Goal: Task Accomplishment & Management: Manage account settings

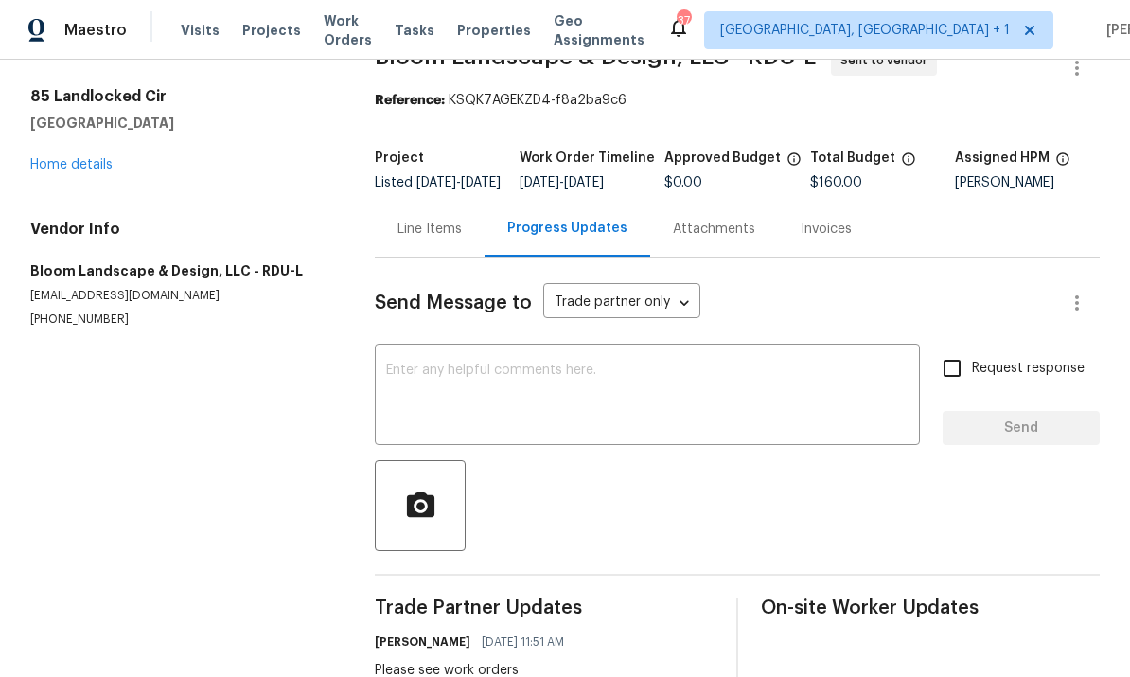
scroll to position [44, 0]
click at [94, 168] on link "Home details" at bounding box center [71, 165] width 82 height 13
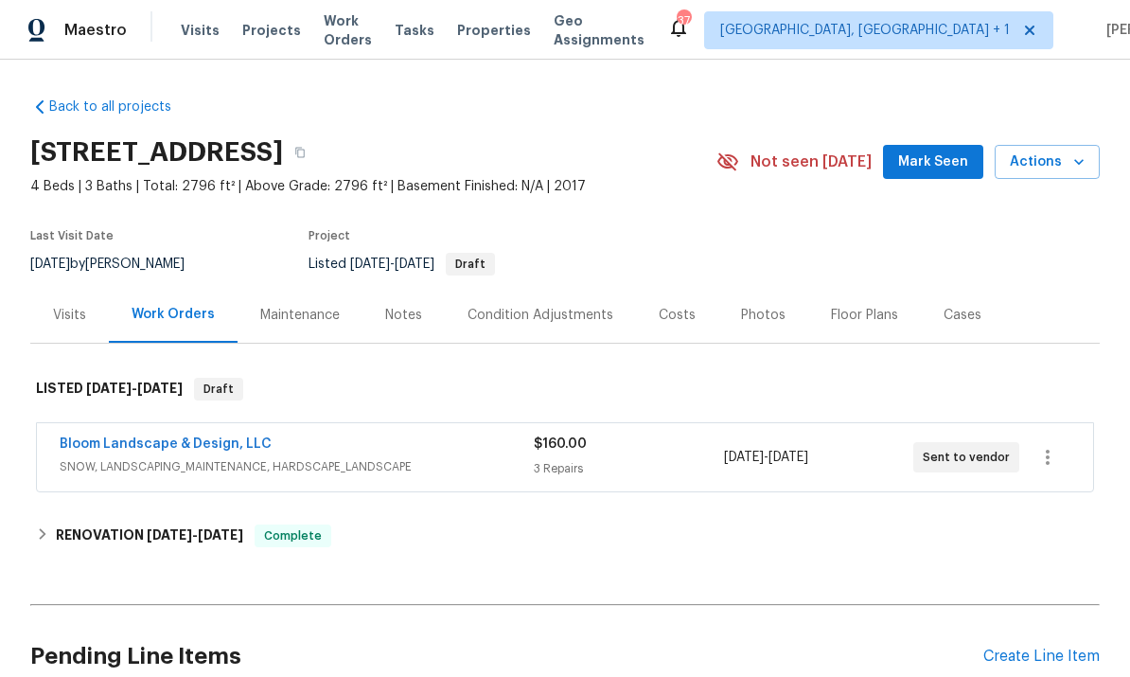
click at [198, 448] on link "Bloom Landscape & Design, LLC" at bounding box center [166, 443] width 212 height 13
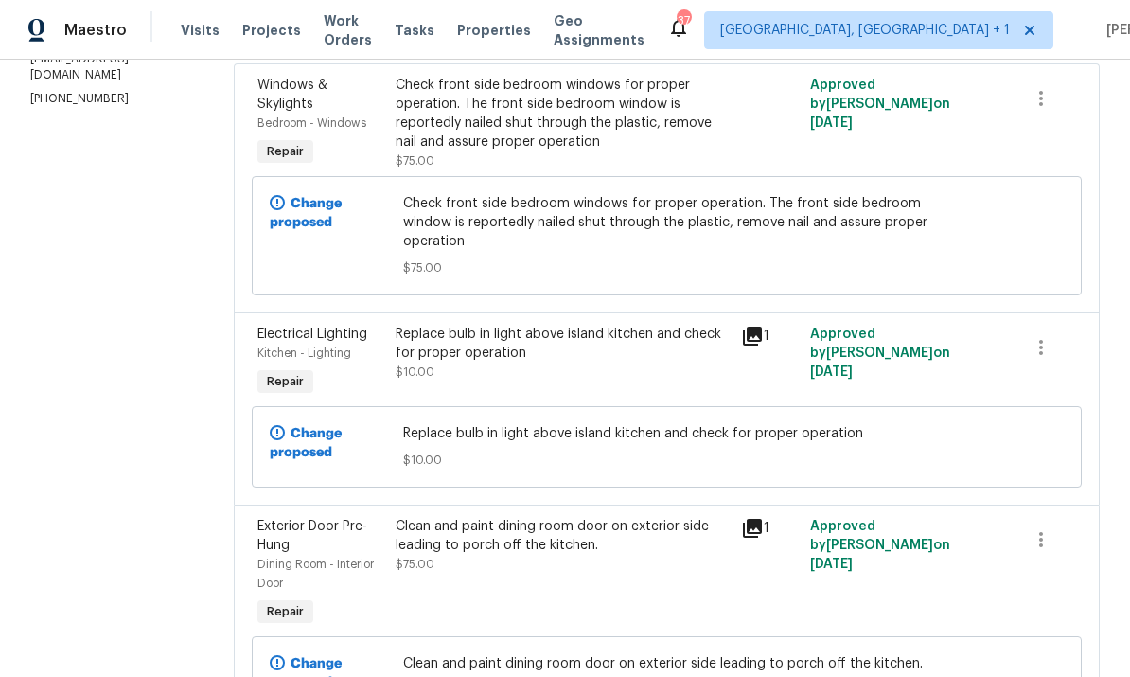
scroll to position [297, 0]
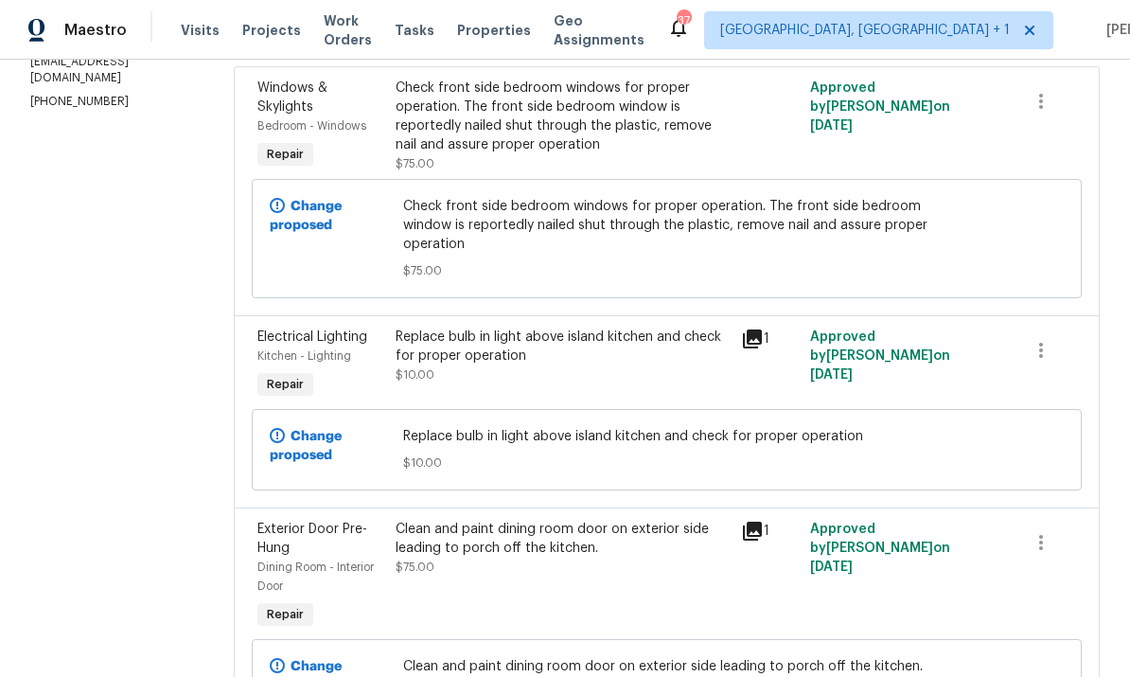
click at [534, 546] on div "Clean and paint dining room door on exterior side leading to porch off the kitc…" at bounding box center [563, 539] width 335 height 38
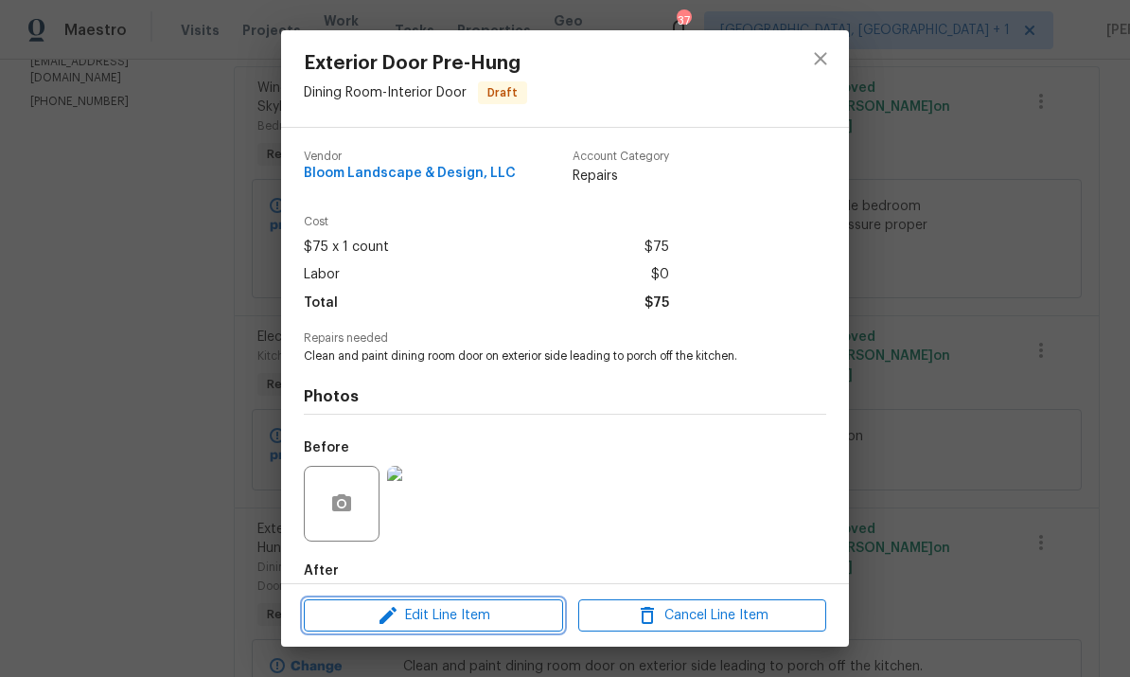
click at [472, 609] on span "Edit Line Item" at bounding box center [433, 616] width 248 height 24
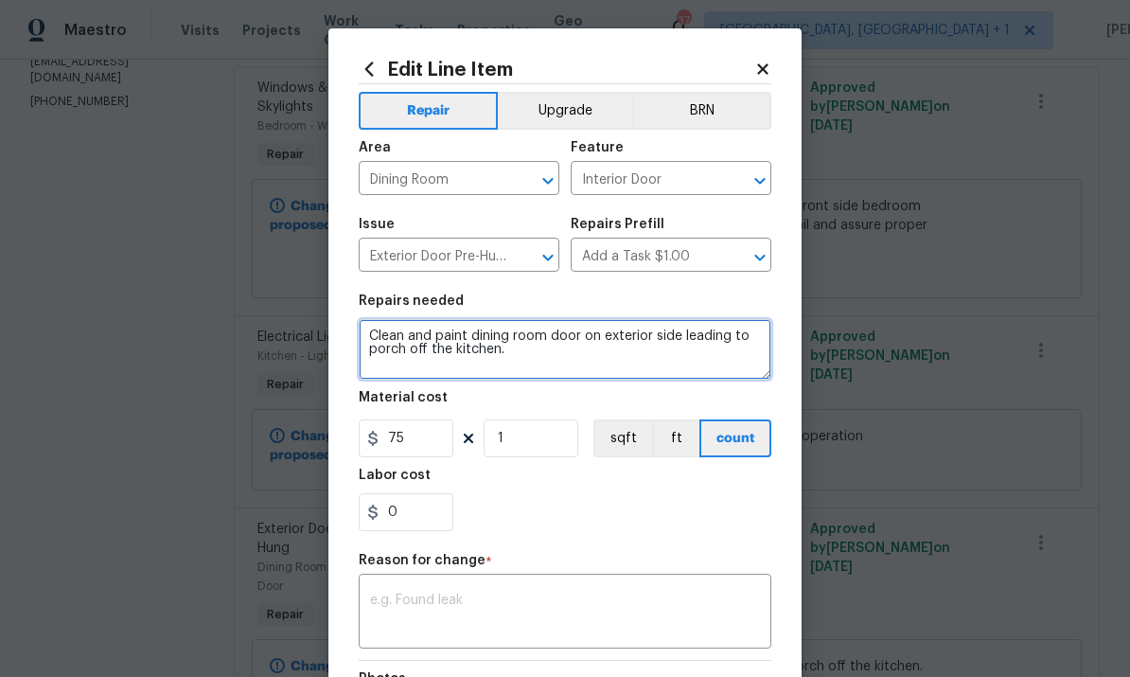
click at [370, 340] on textarea "Clean and paint dining room door on exterior side leading to porch off the kitc…" at bounding box center [565, 349] width 413 height 61
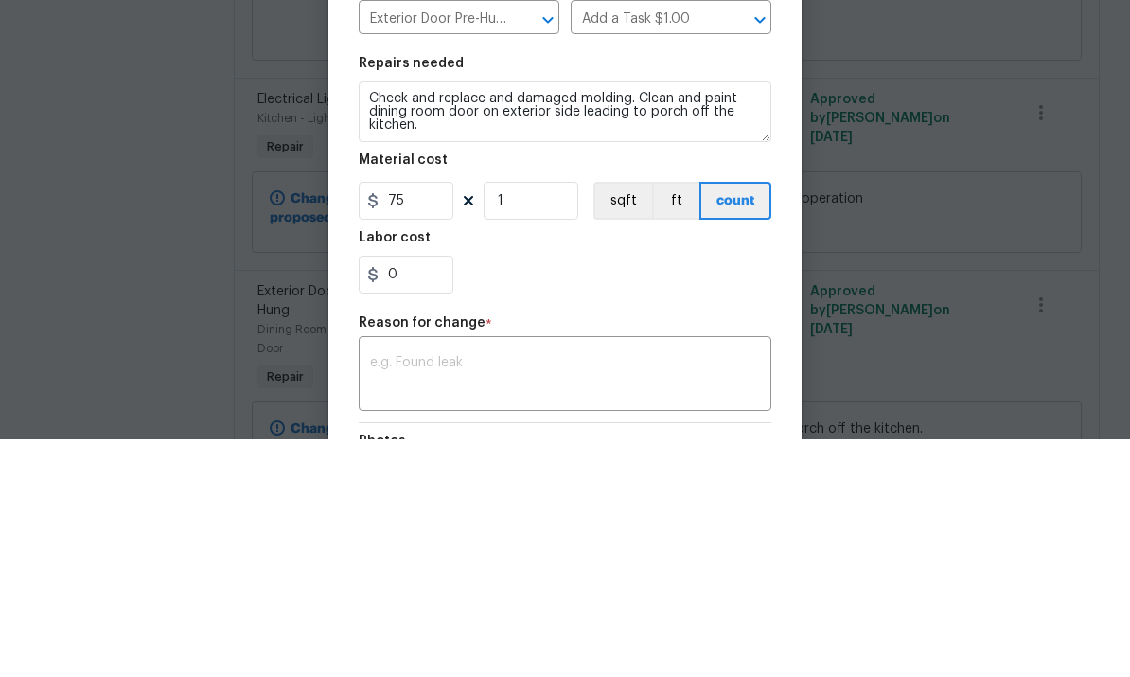
scroll to position [71, 0]
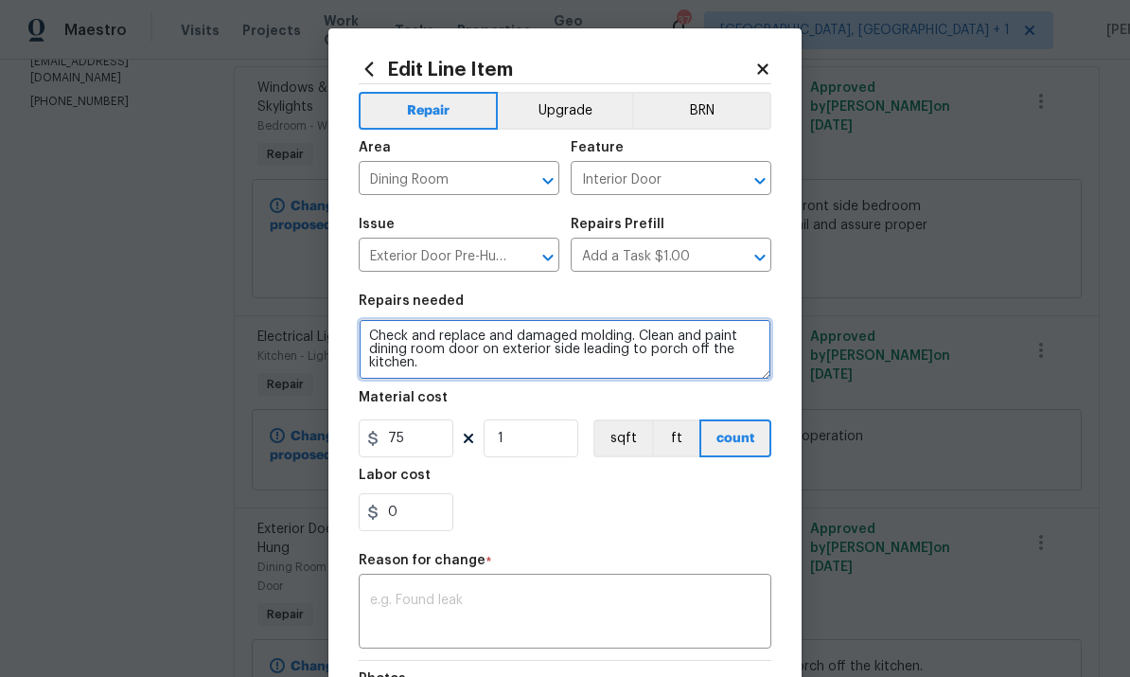
type textarea "Check and replace and damaged molding. Clean and paint dining room door on exte…"
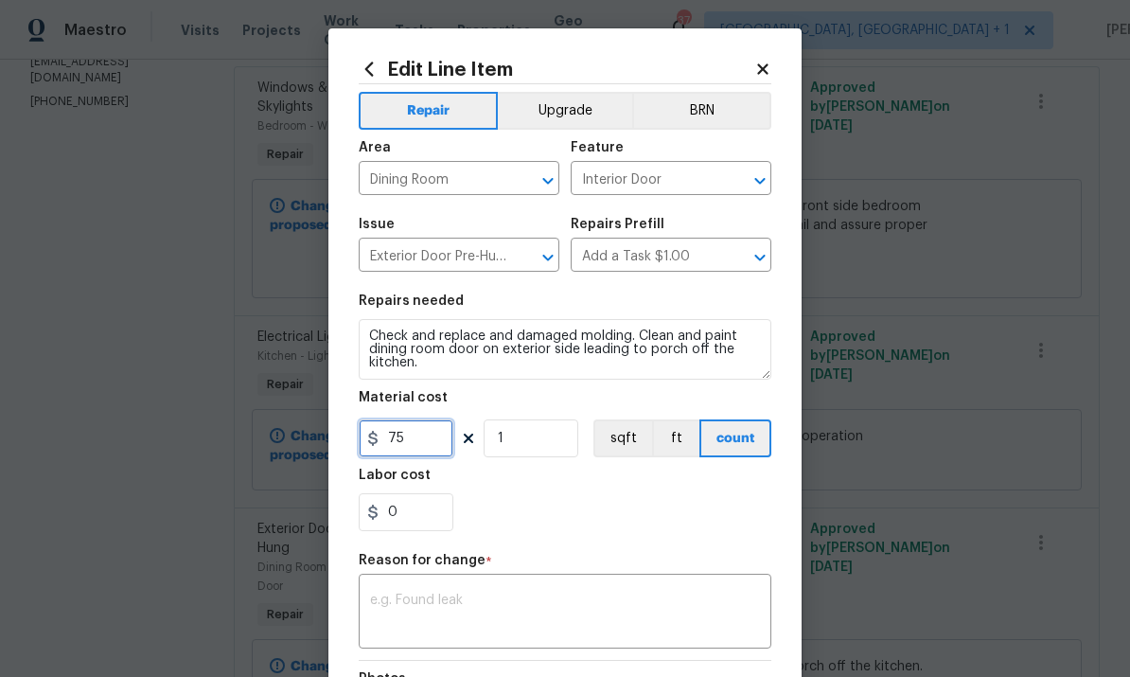
click at [417, 446] on input "75" at bounding box center [406, 438] width 95 height 38
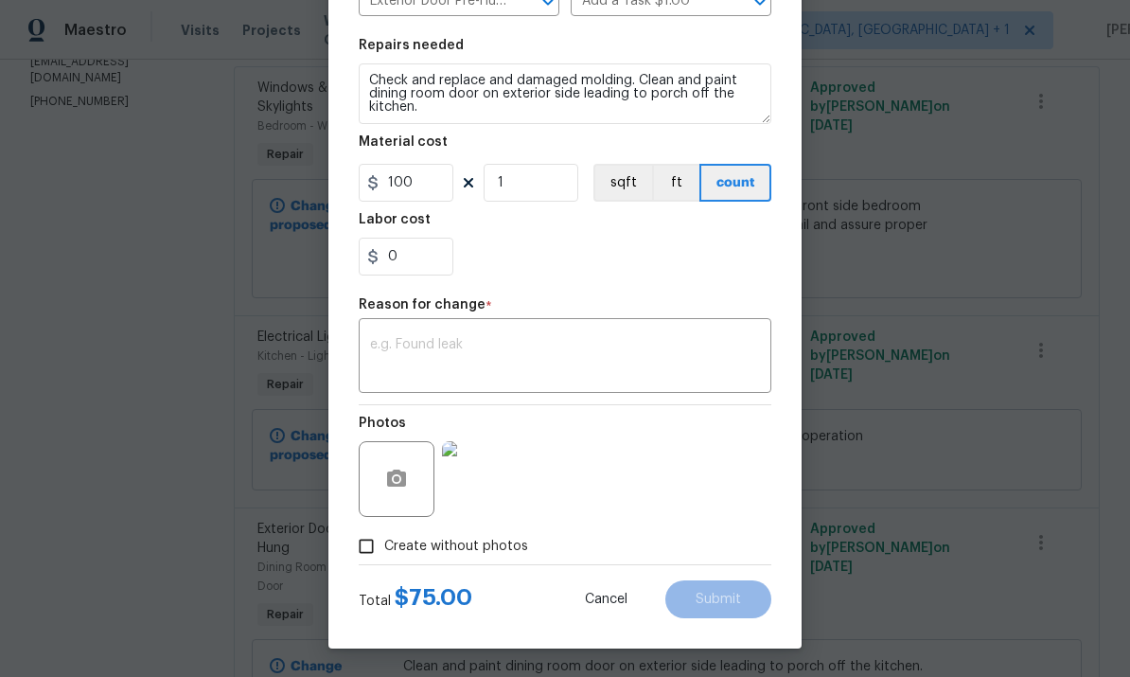
scroll to position [259, 0]
type input "100"
click at [419, 366] on textarea at bounding box center [565, 358] width 390 height 40
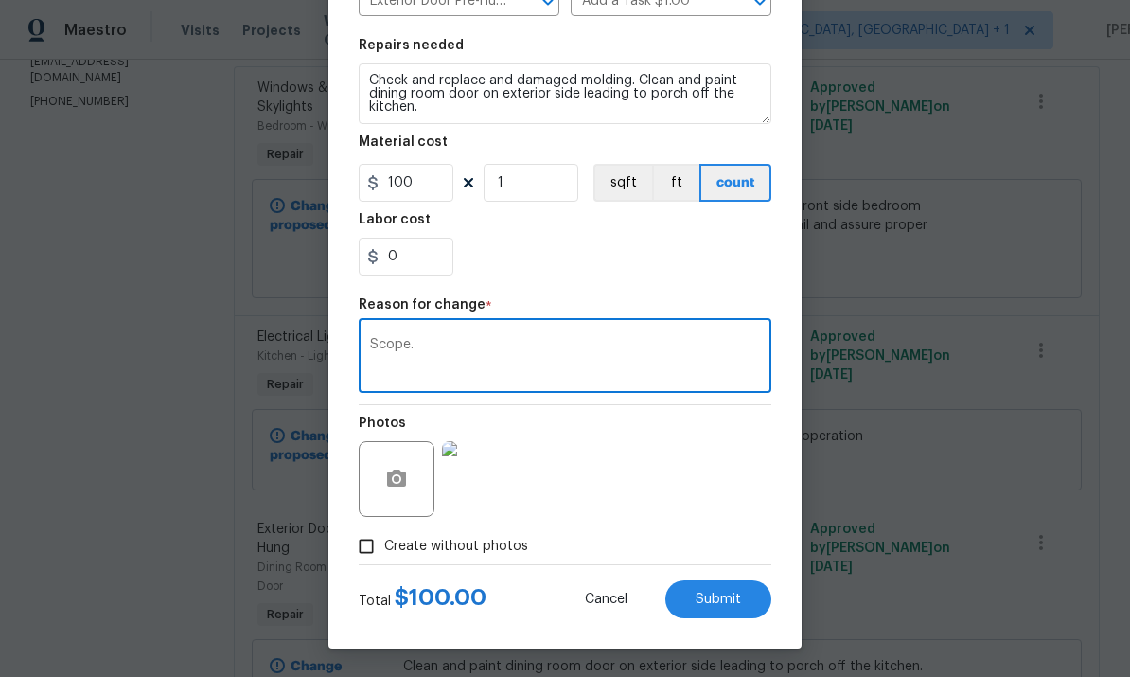
type textarea "Scope."
click at [715, 592] on span "Submit" at bounding box center [718, 599] width 45 height 14
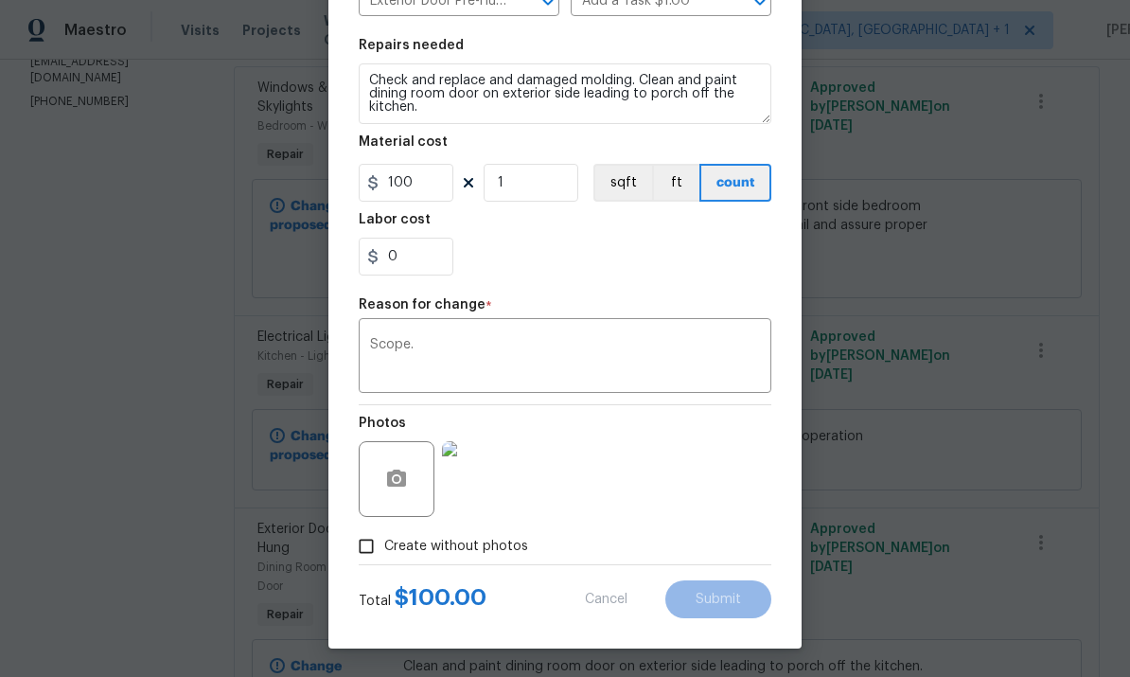
type textarea "Clean and paint dining room door on exterior side leading to porch off the kitc…"
type input "75"
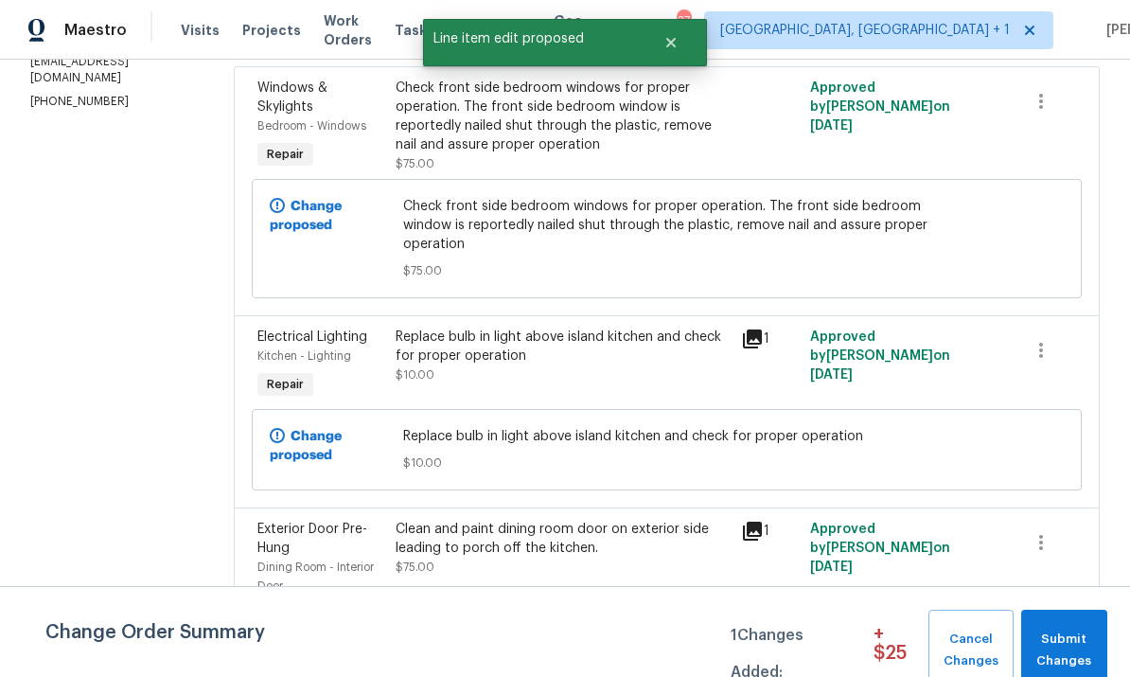
scroll to position [0, 0]
click at [1056, 666] on span "Submit Changes" at bounding box center [1064, 650] width 67 height 44
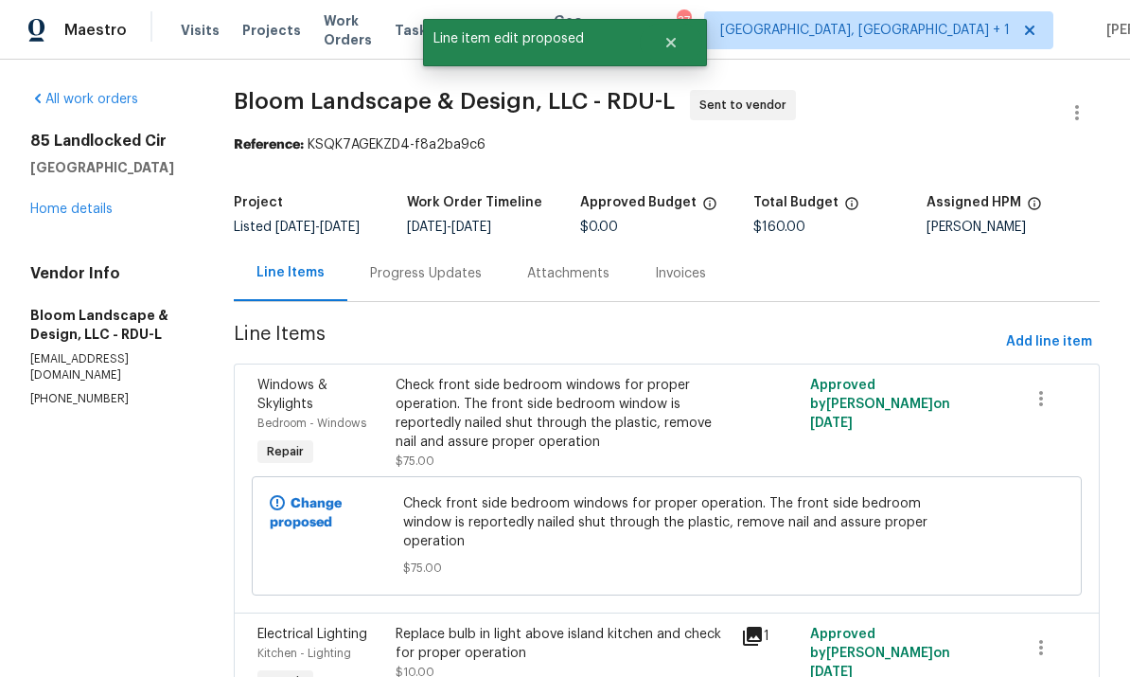
click at [427, 276] on div "Progress Updates" at bounding box center [426, 273] width 112 height 19
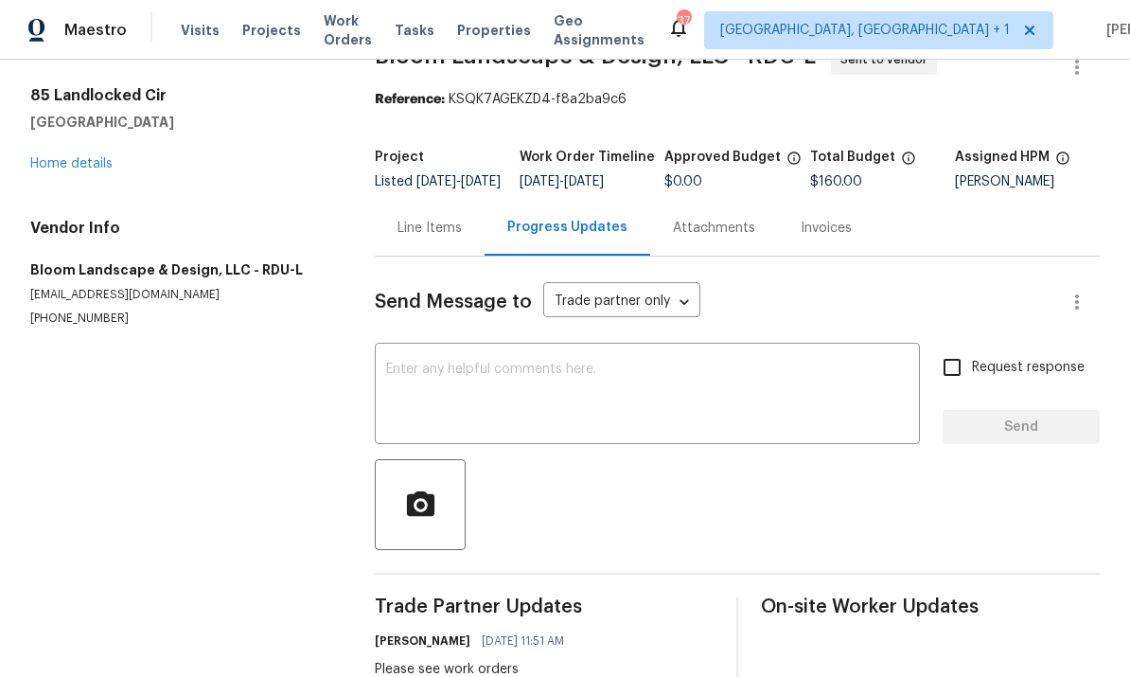
scroll to position [44, 0]
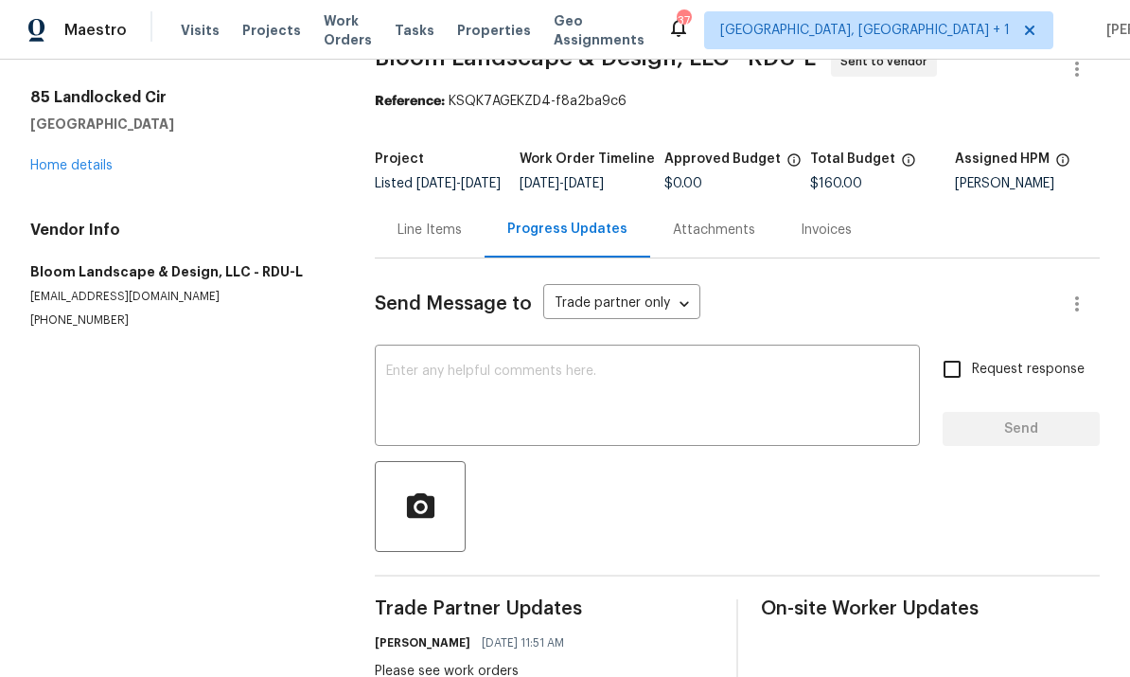
click at [440, 397] on textarea at bounding box center [647, 397] width 522 height 66
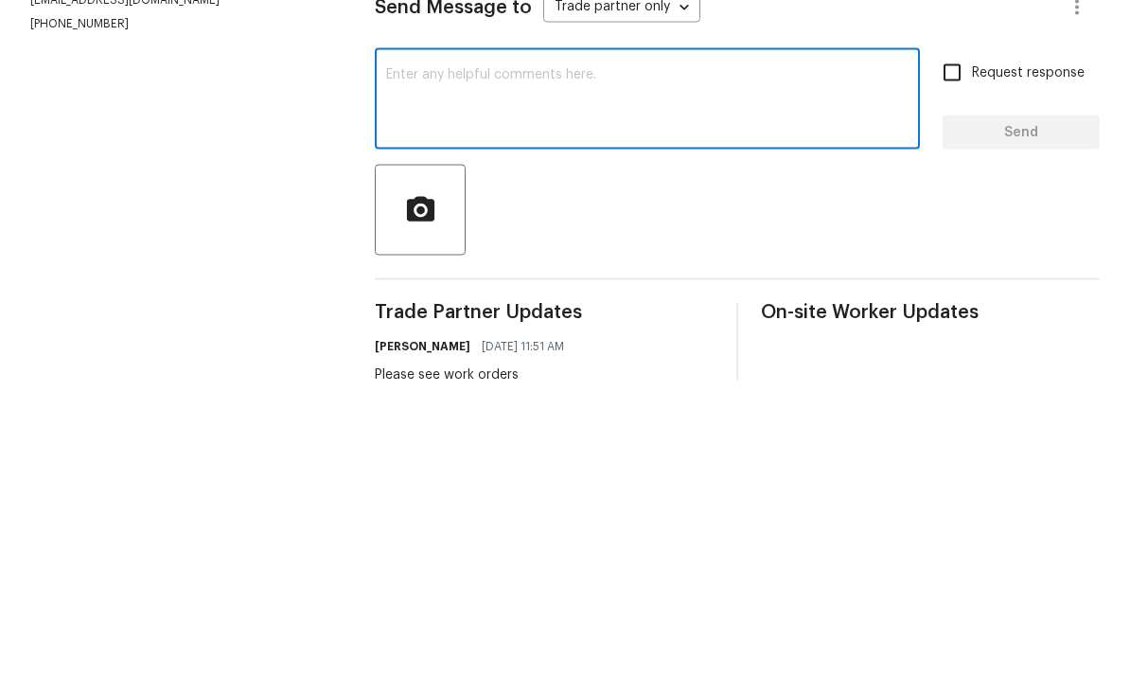
scroll to position [71, 0]
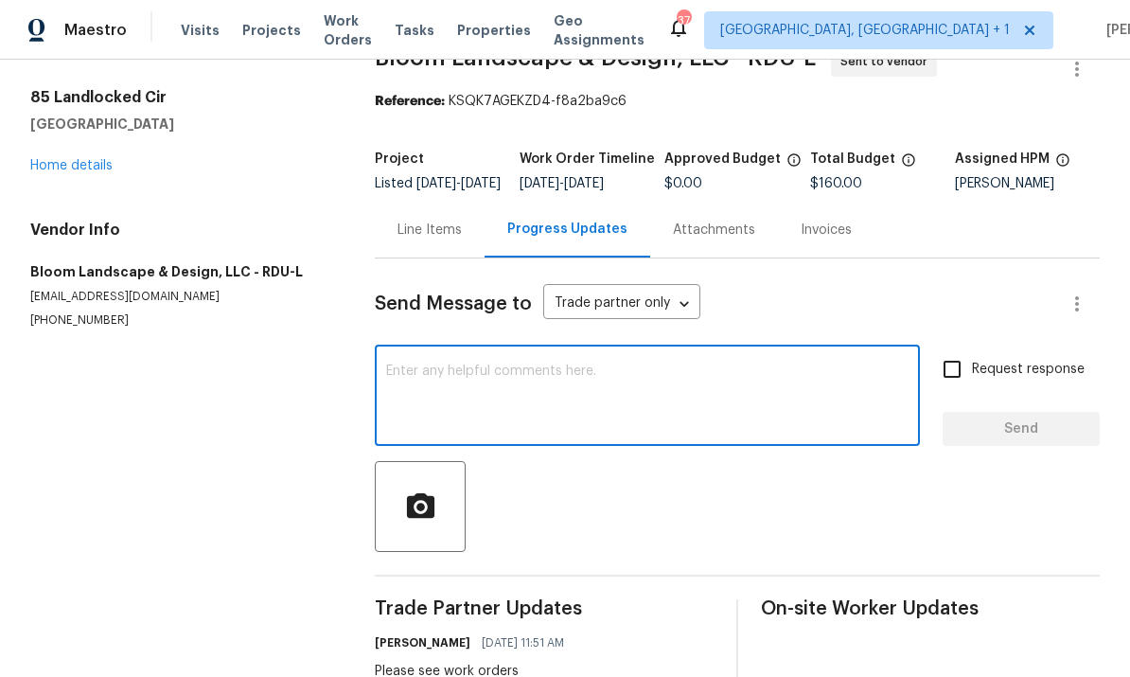
click at [100, 159] on link "Home details" at bounding box center [71, 165] width 82 height 13
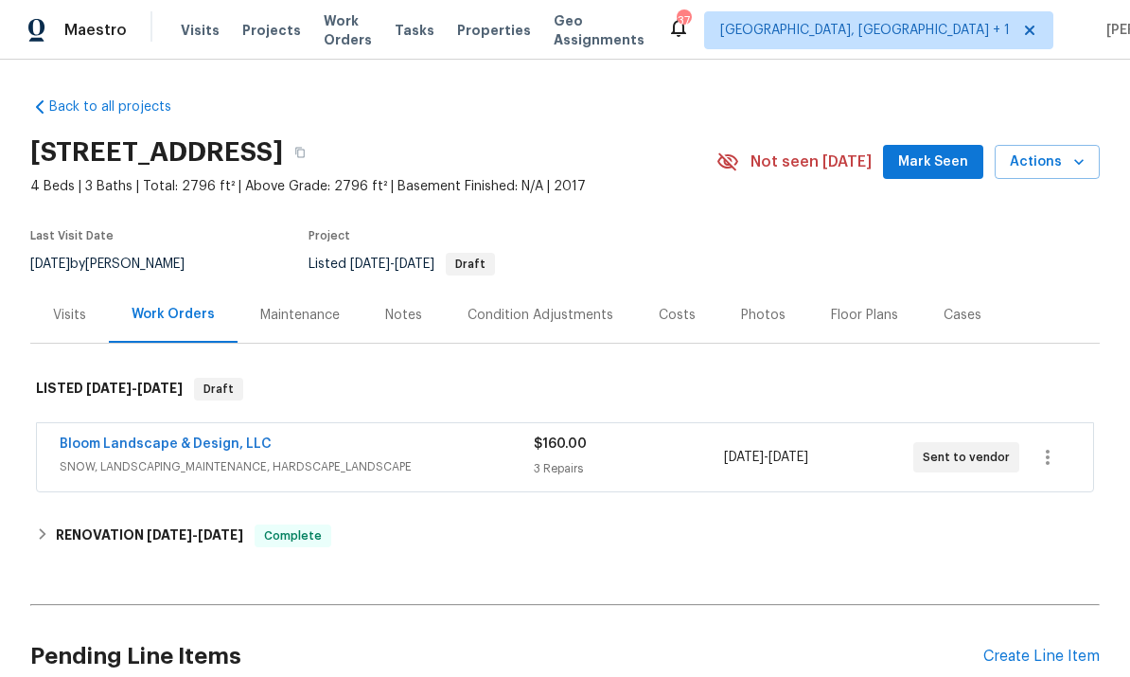
click at [937, 150] on span "Mark Seen" at bounding box center [933, 162] width 70 height 24
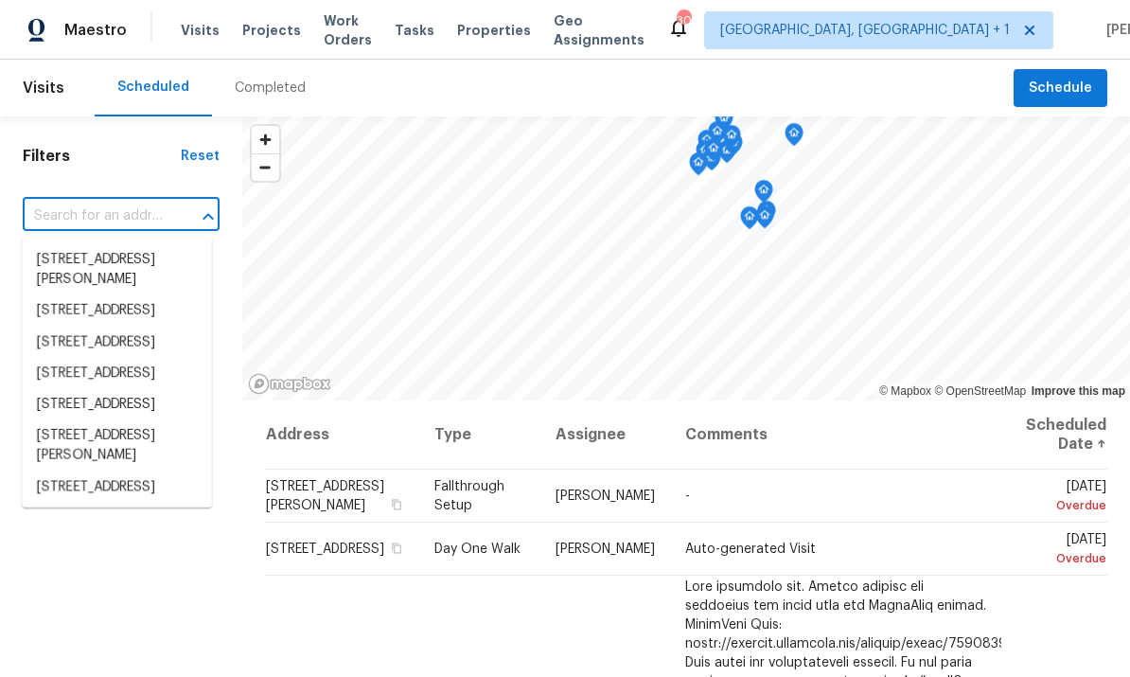
scroll to position [102, 0]
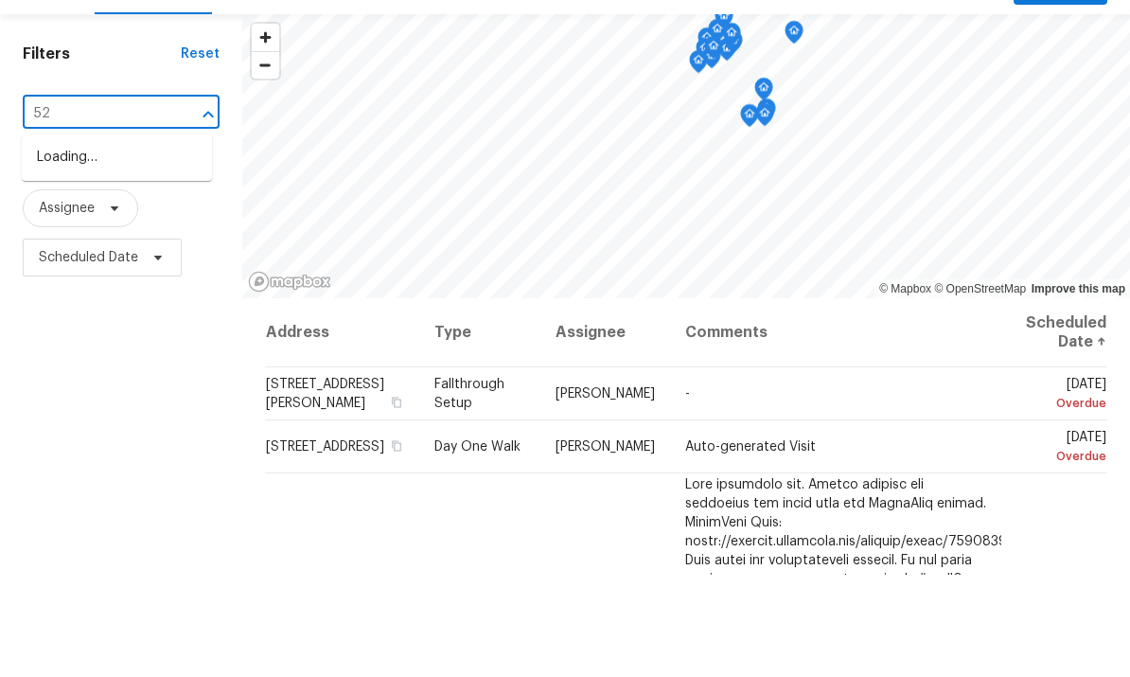
type input "5"
type input "425 liberty"
click at [137, 244] on li "[STREET_ADDRESS]" at bounding box center [117, 259] width 190 height 31
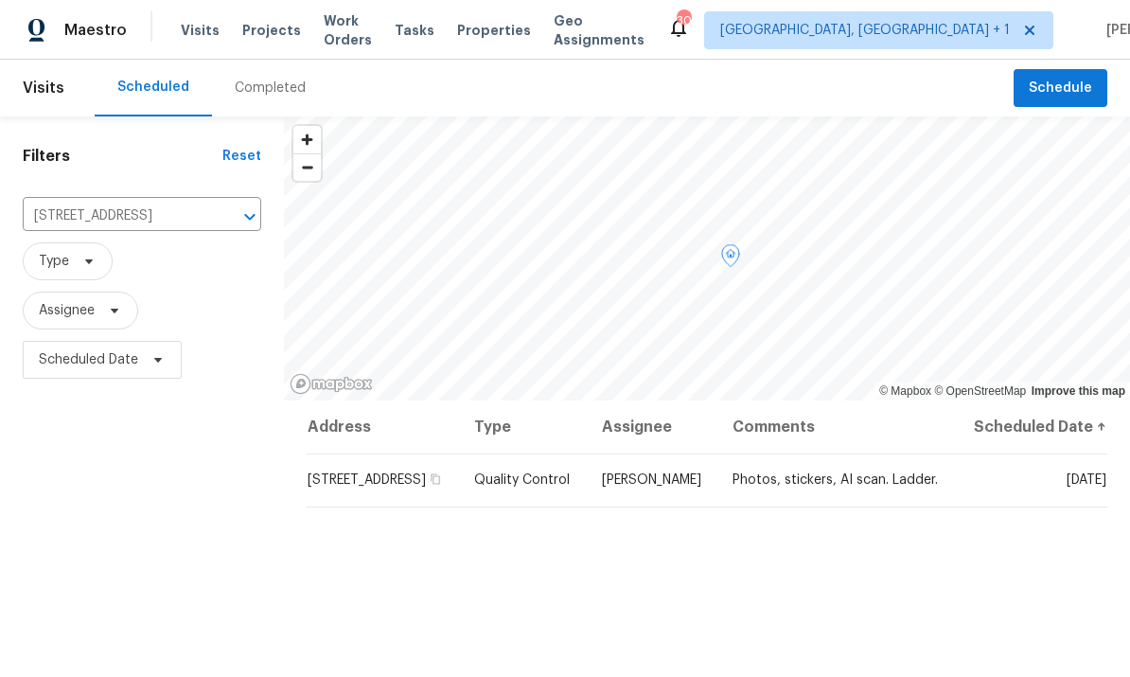
click at [945, 574] on div "Address Type Assignee Comments Scheduled Date ↑ 425 Liberty Hill Pass, Morrisvi…" at bounding box center [707, 670] width 846 height 541
click at [1067, 87] on span "Schedule" at bounding box center [1060, 89] width 63 height 24
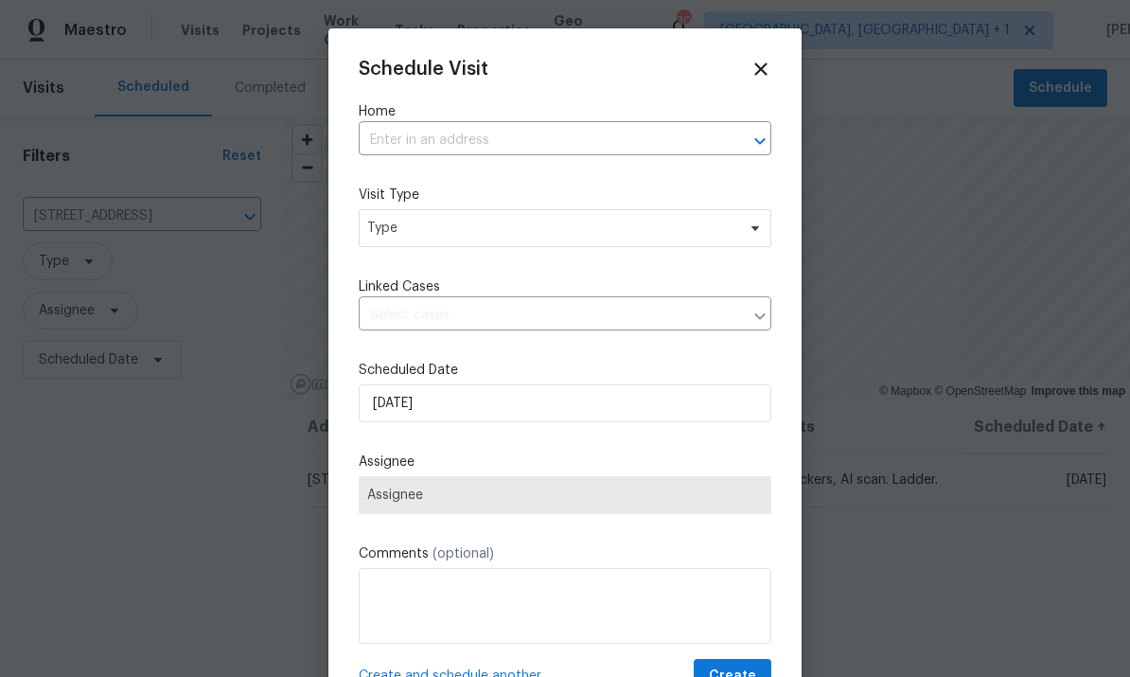
click at [448, 143] on input "text" at bounding box center [539, 140] width 360 height 29
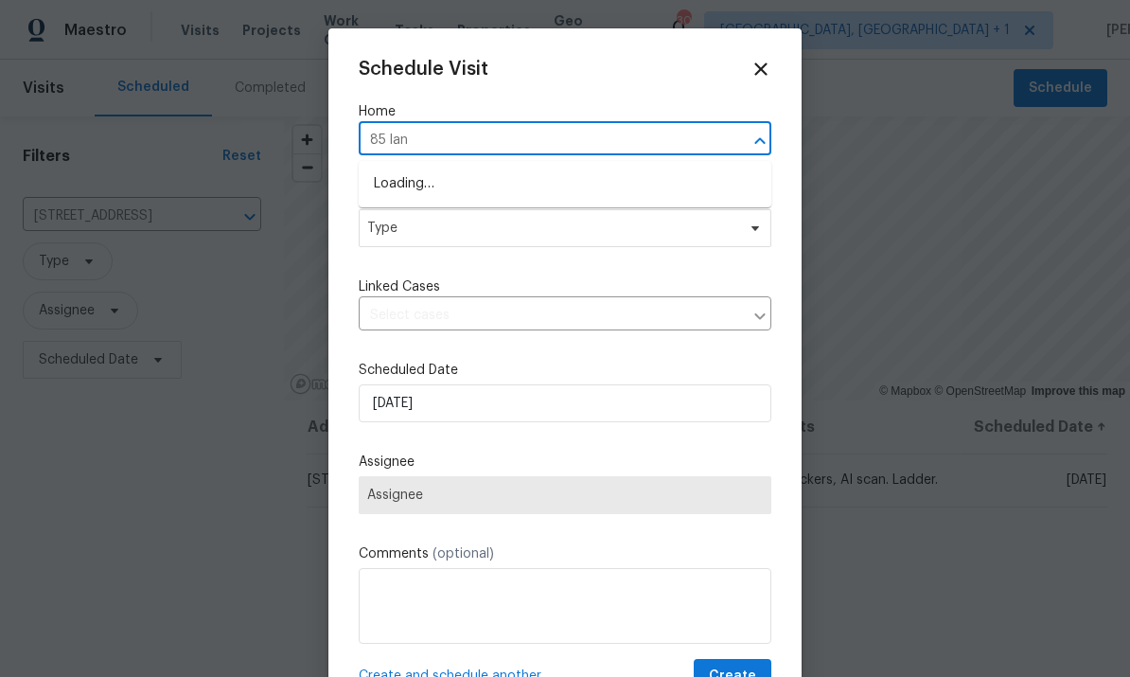
type input "85 land"
click at [523, 188] on li "85 Landlocked Cir, Angier, NC 27501" at bounding box center [565, 183] width 413 height 31
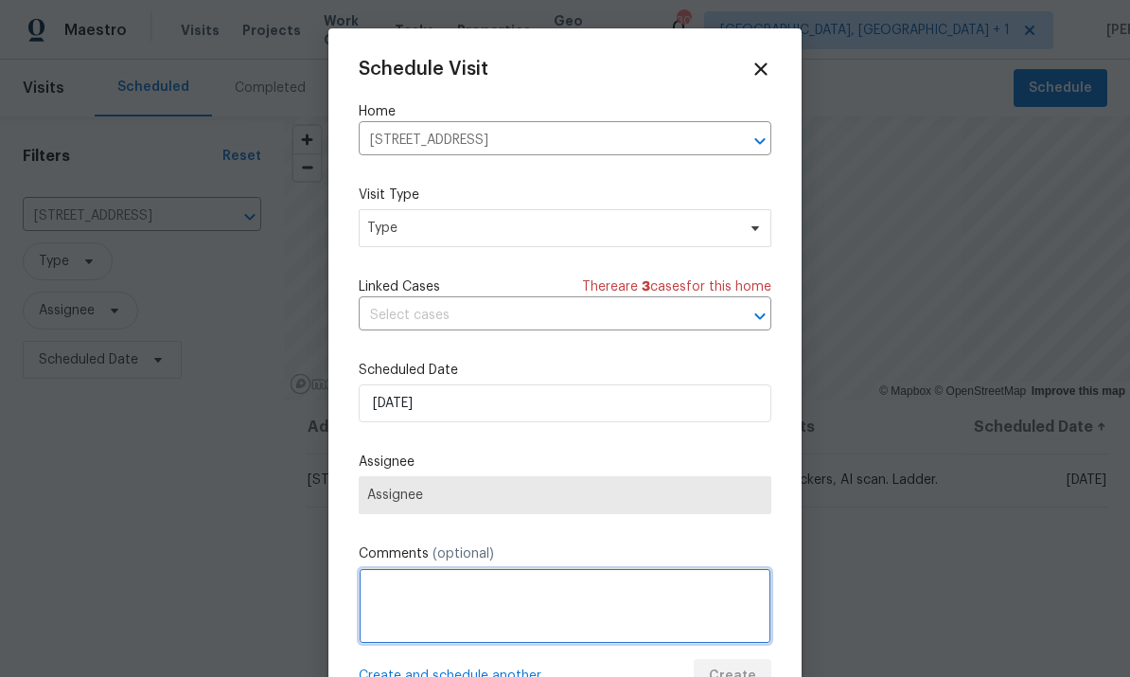
click at [424, 589] on textarea at bounding box center [565, 606] width 413 height 76
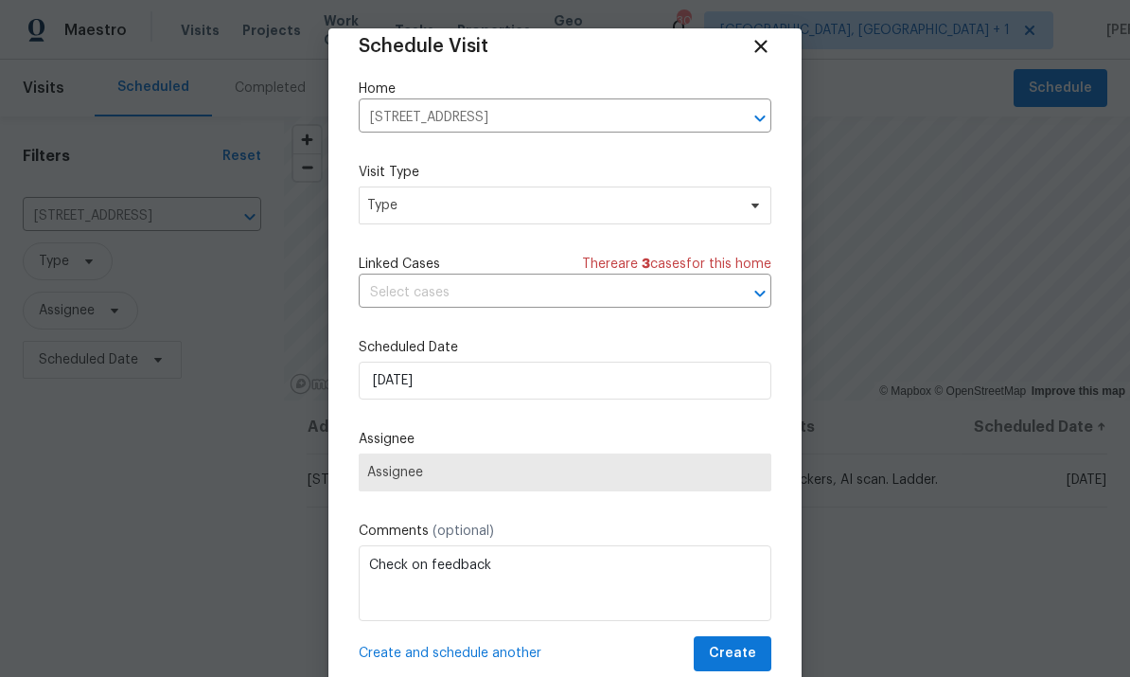
scroll to position [22, 0]
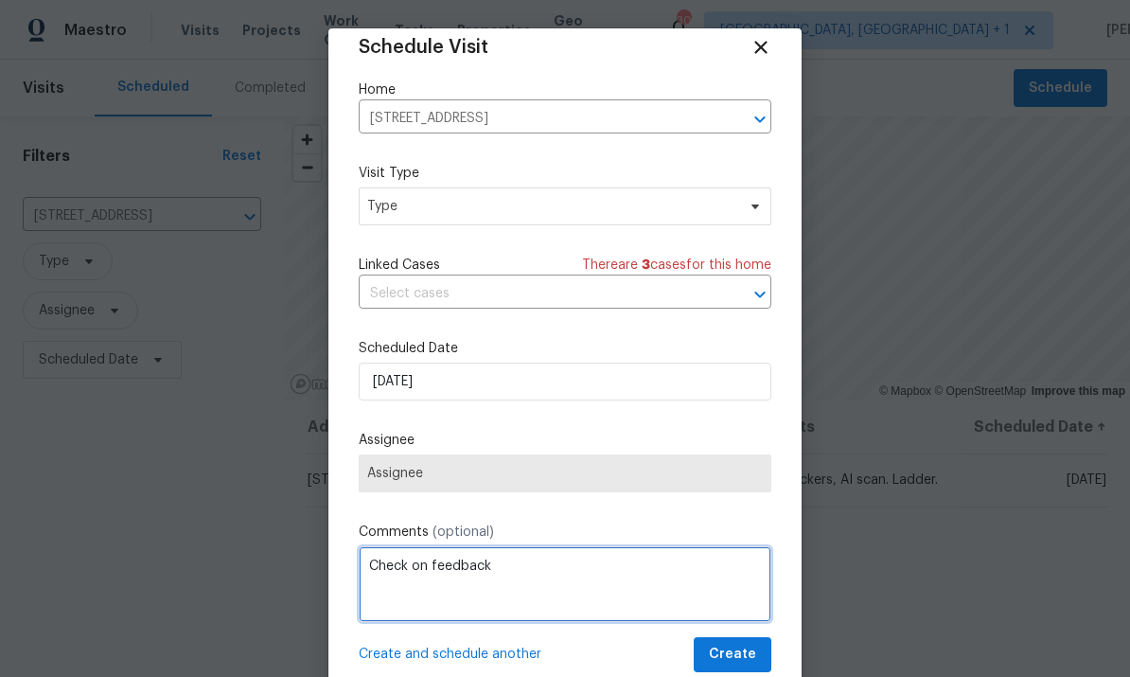
type textarea "Check on feedback"
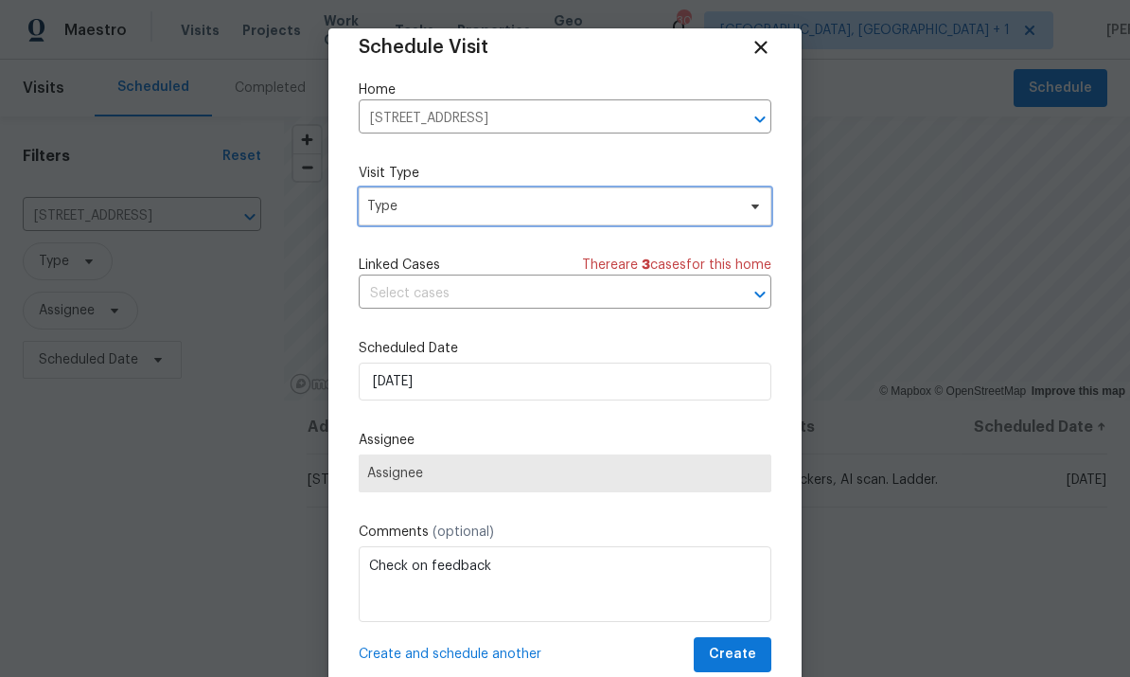
click at [756, 219] on span "Type" at bounding box center [565, 206] width 413 height 38
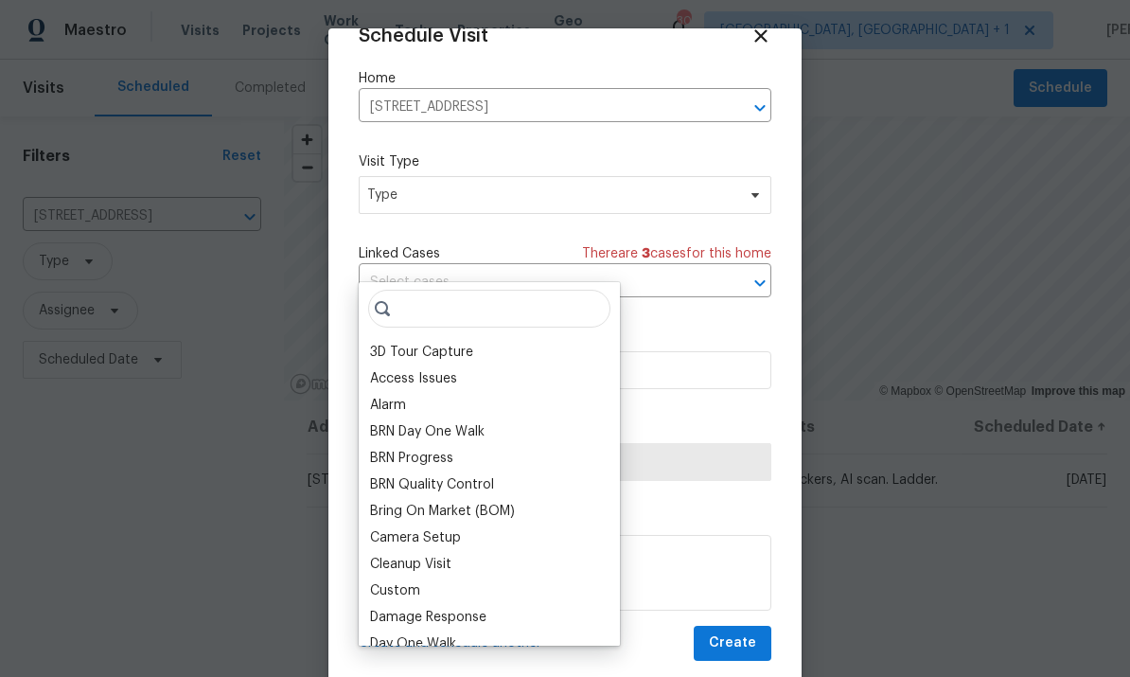
scroll to position [37, 0]
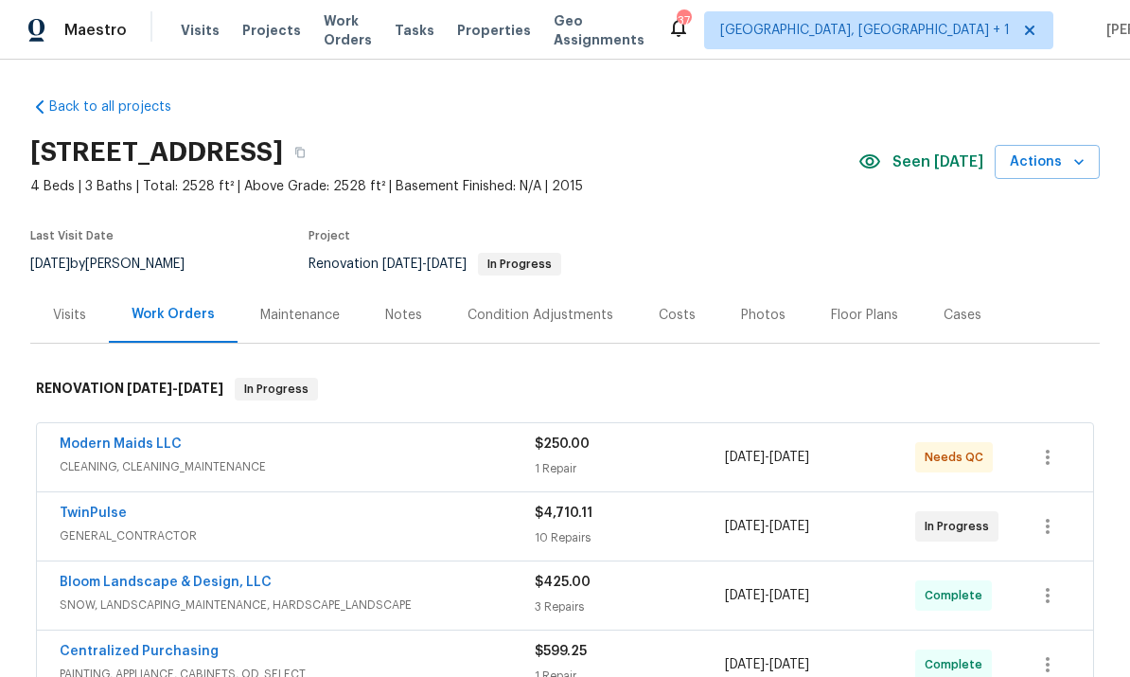
click at [133, 450] on link "Modern Maids LLC" at bounding box center [121, 443] width 122 height 13
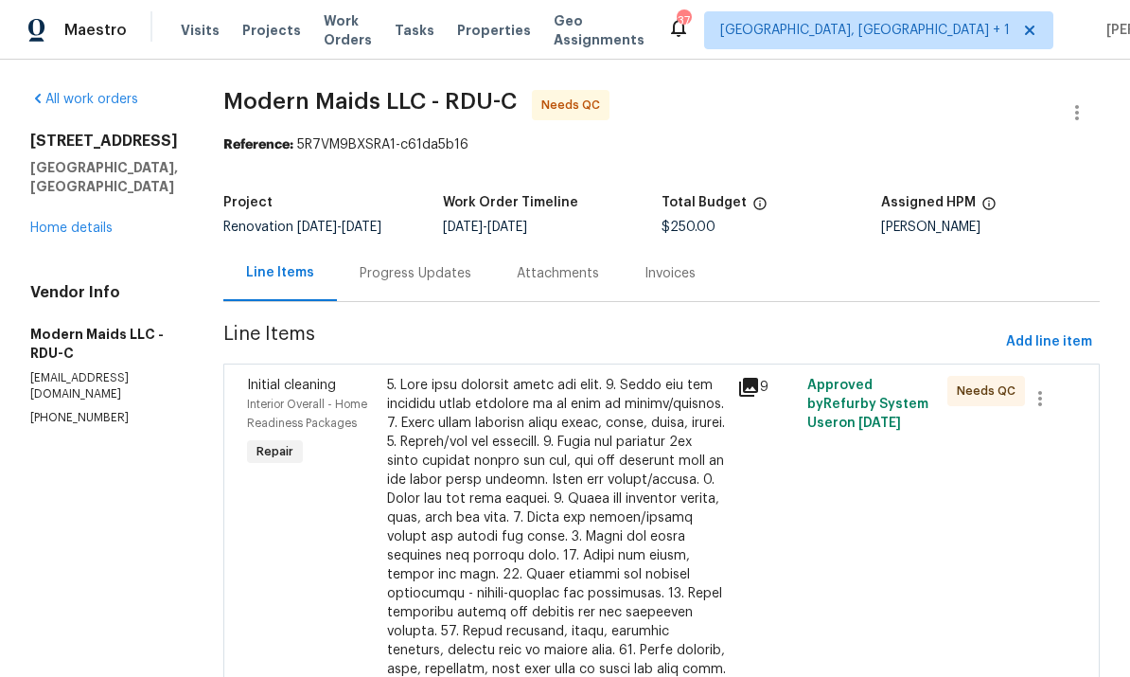
click at [429, 268] on div "Progress Updates" at bounding box center [416, 273] width 112 height 19
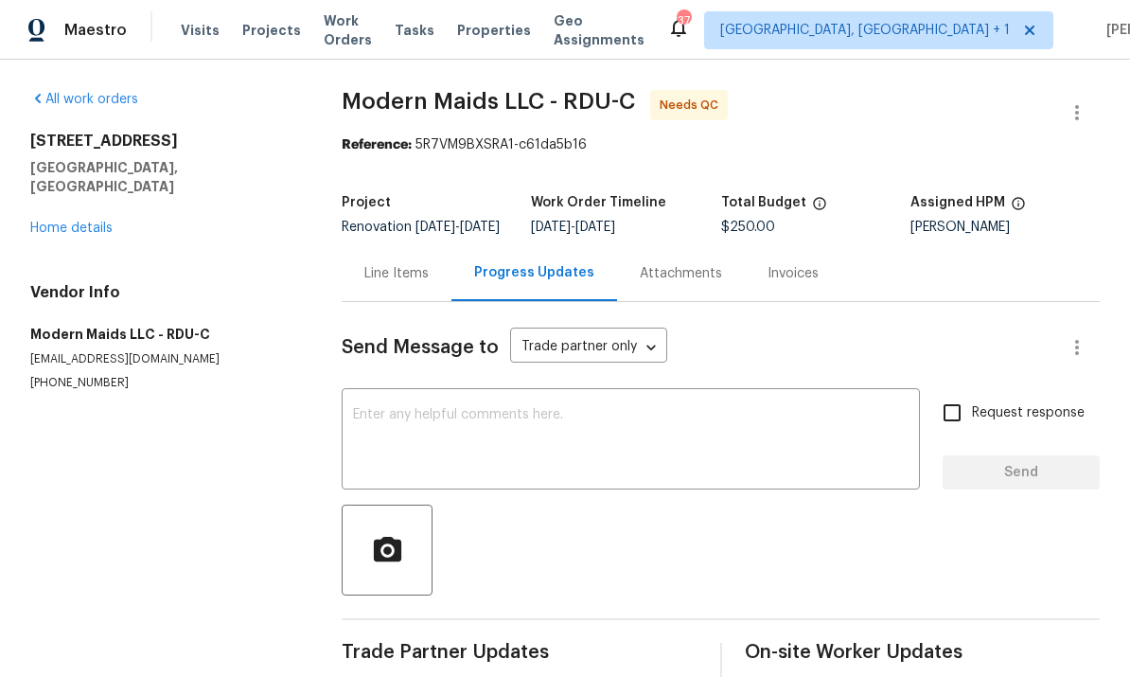
click at [78, 221] on link "Home details" at bounding box center [71, 227] width 82 height 13
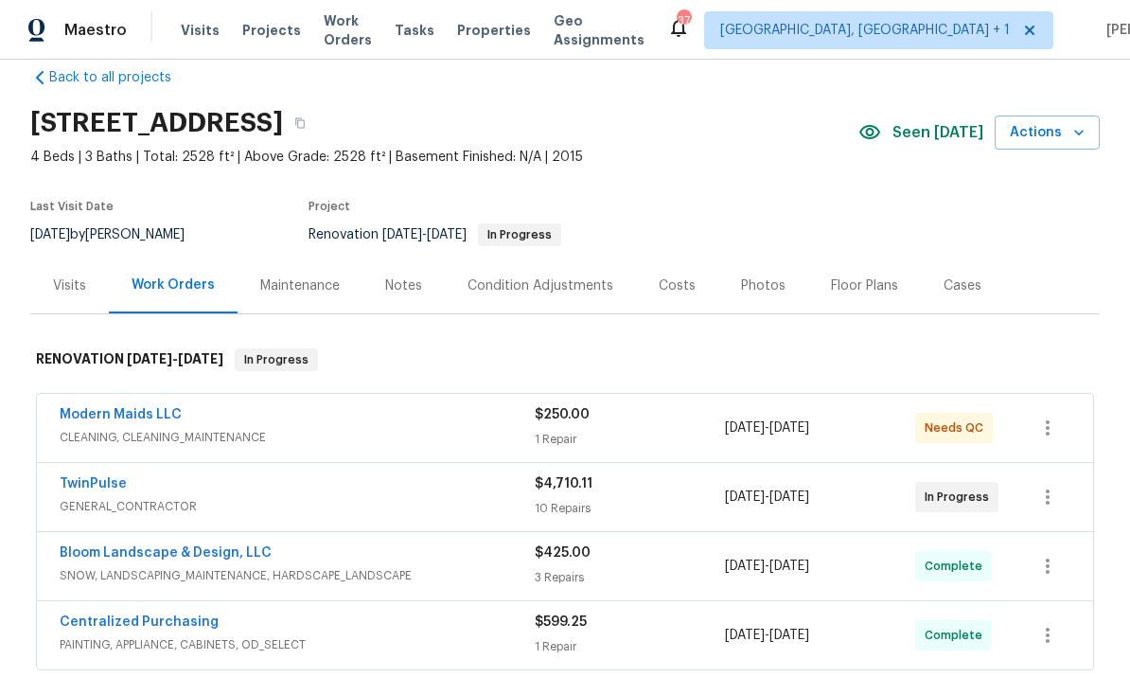
scroll to position [81, 0]
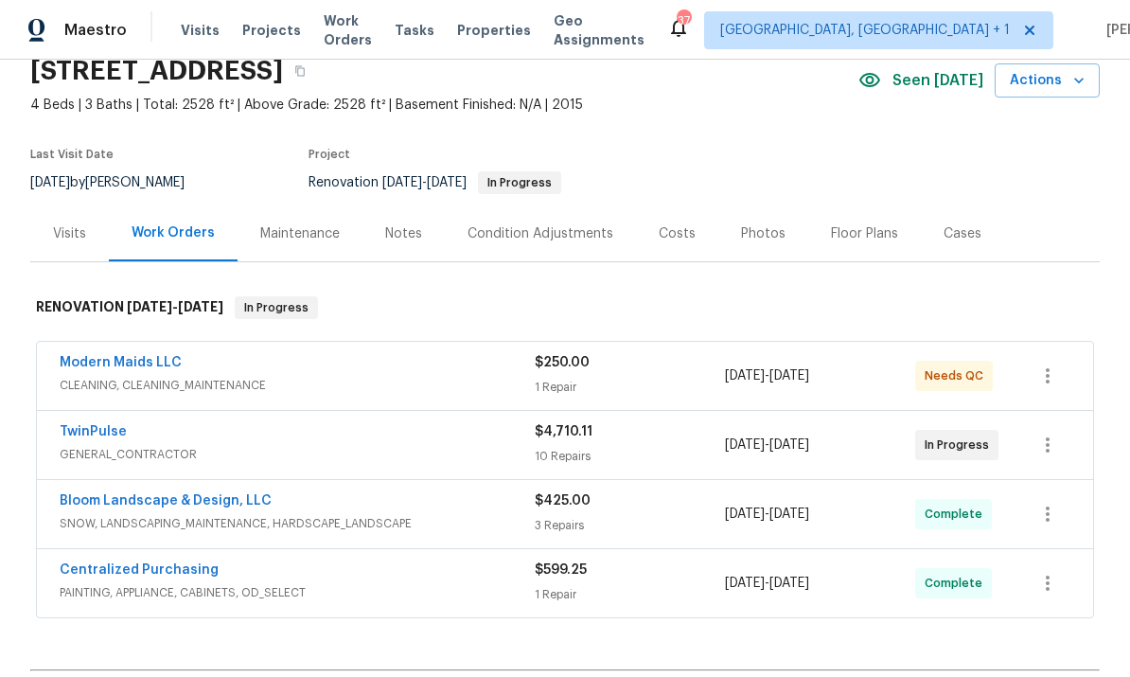
click at [90, 436] on link "TwinPulse" at bounding box center [93, 431] width 67 height 13
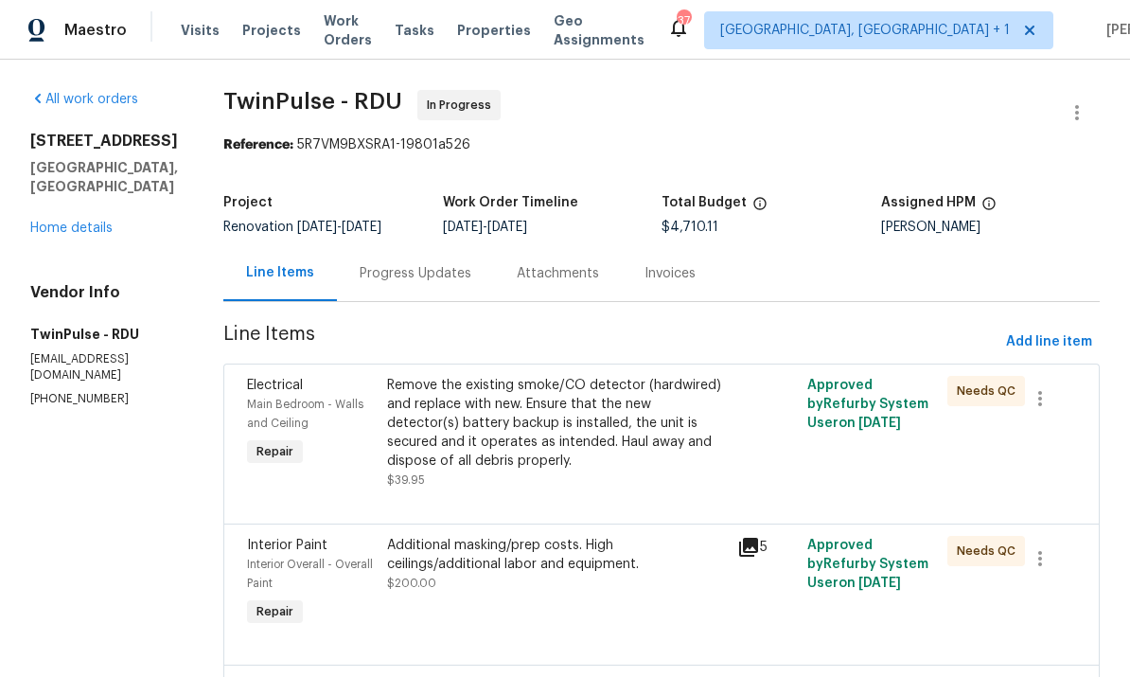
click at [412, 271] on div "Progress Updates" at bounding box center [416, 273] width 112 height 19
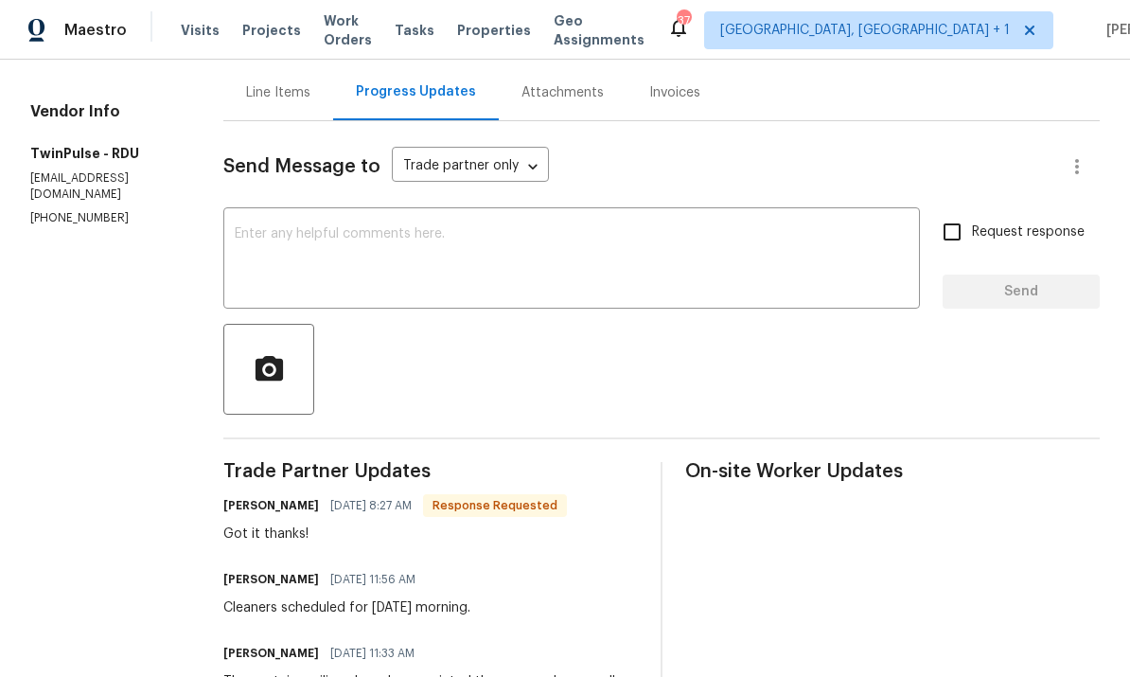
scroll to position [190, 0]
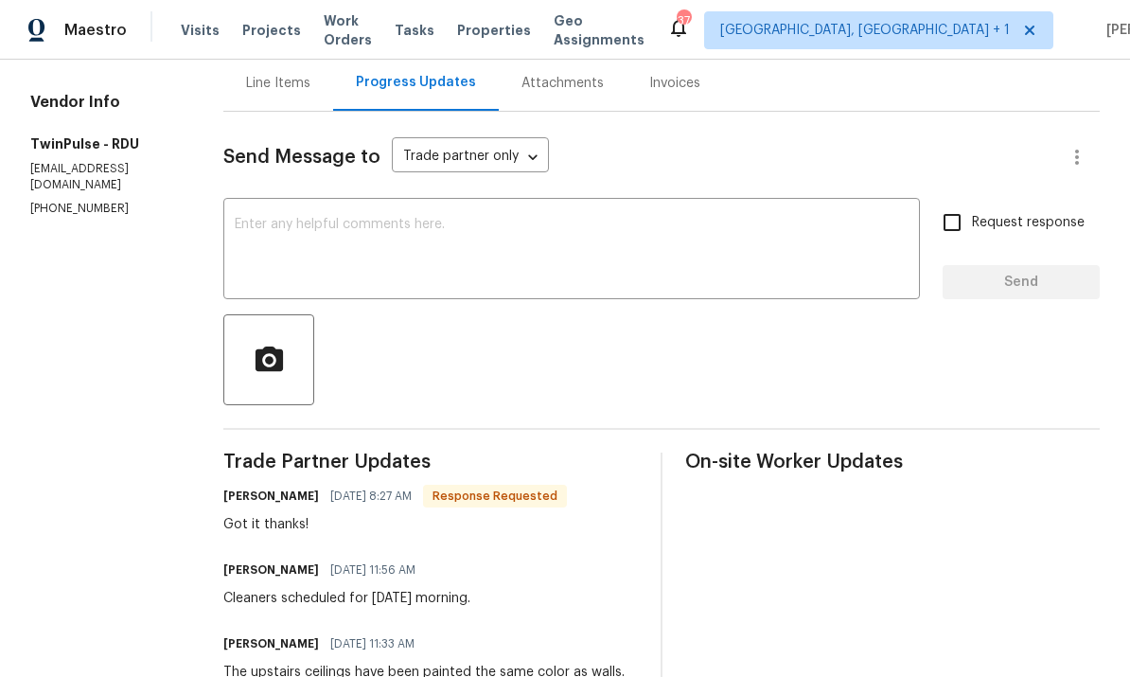
click at [296, 247] on textarea at bounding box center [572, 251] width 674 height 66
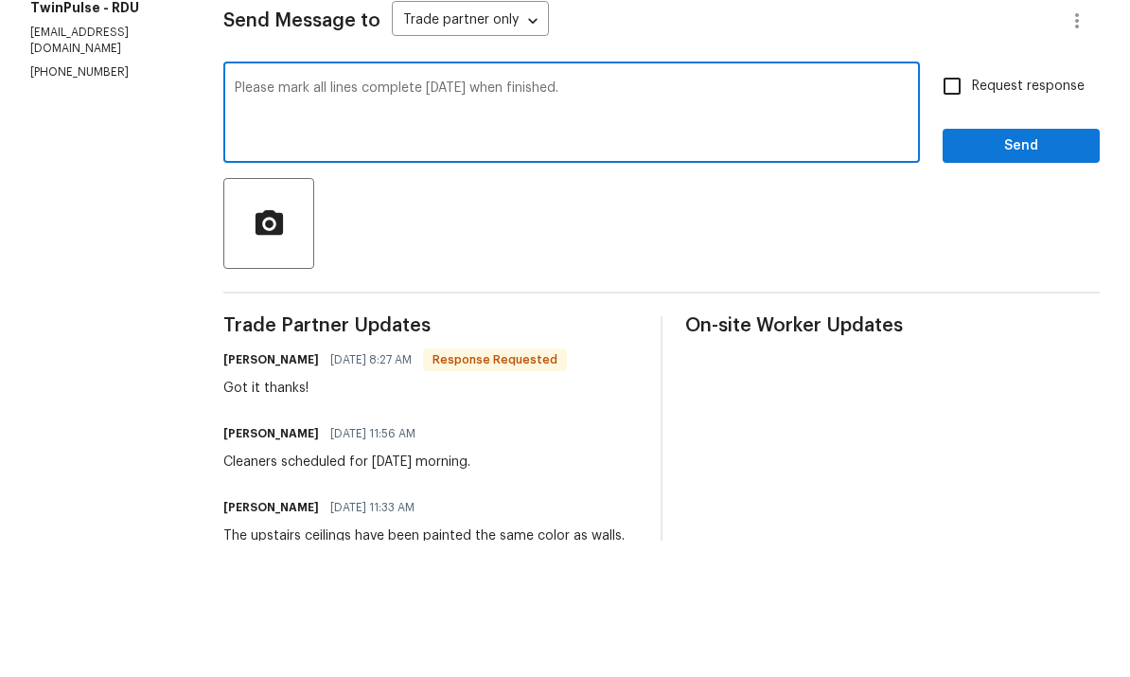
type textarea "Please mark all lines complete [DATE] when finished."
click at [954, 203] on input "Request response" at bounding box center [952, 223] width 40 height 40
checkbox input "true"
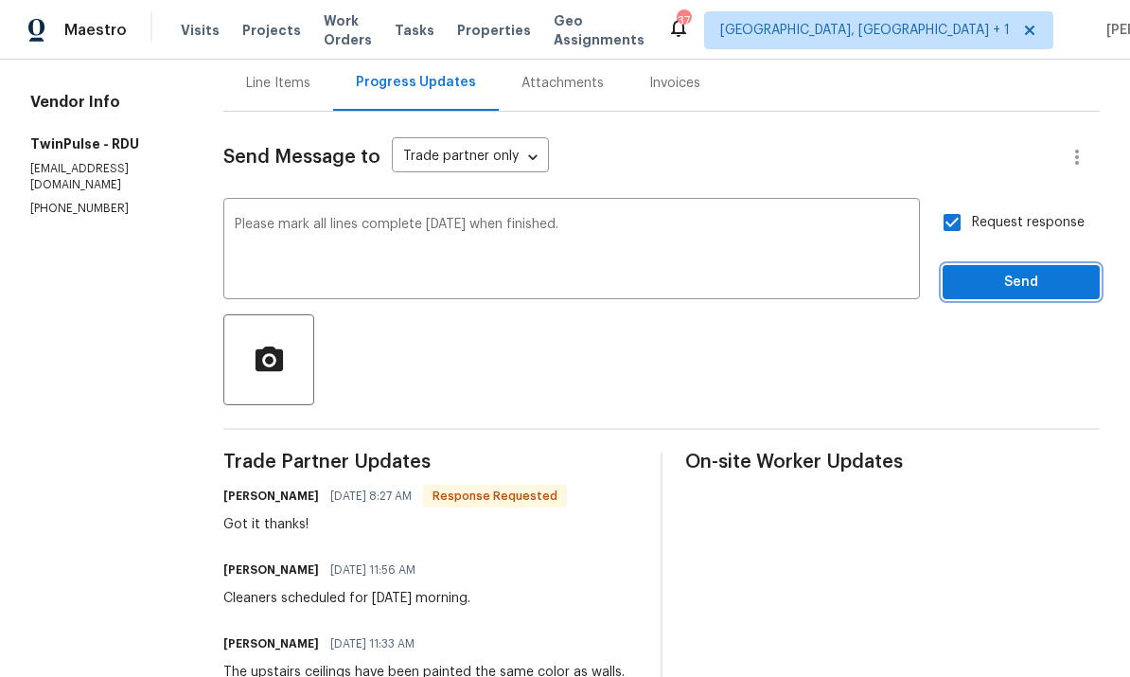
click at [1038, 271] on span "Send" at bounding box center [1021, 283] width 127 height 24
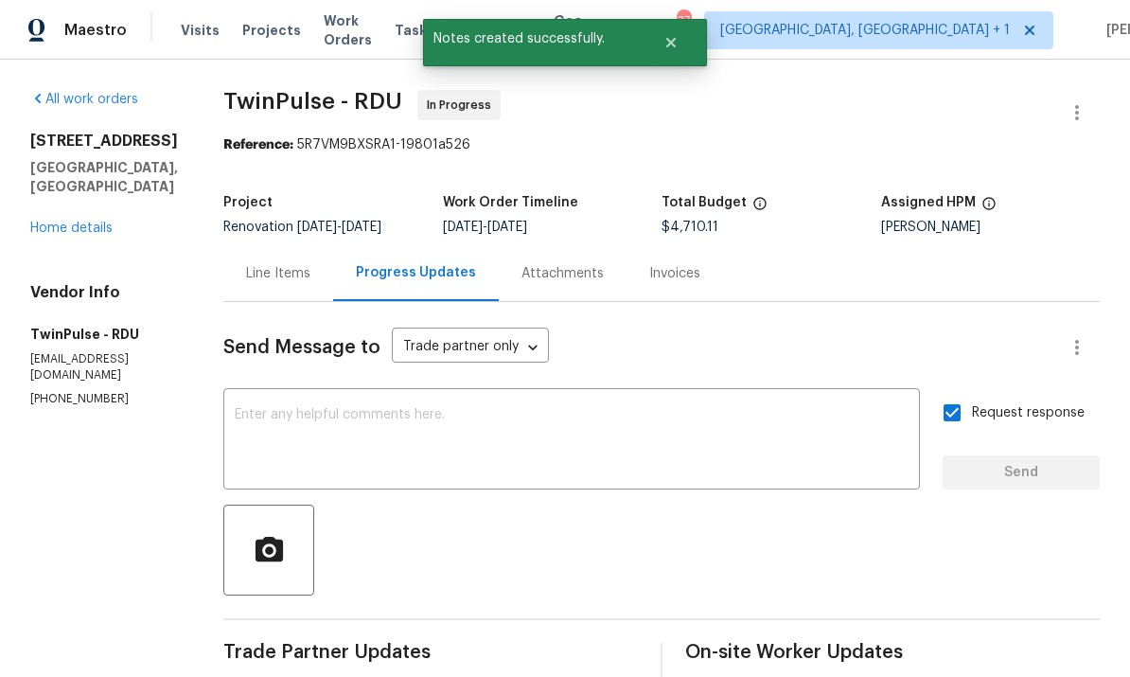
scroll to position [0, 0]
click at [79, 221] on link "Home details" at bounding box center [71, 227] width 82 height 13
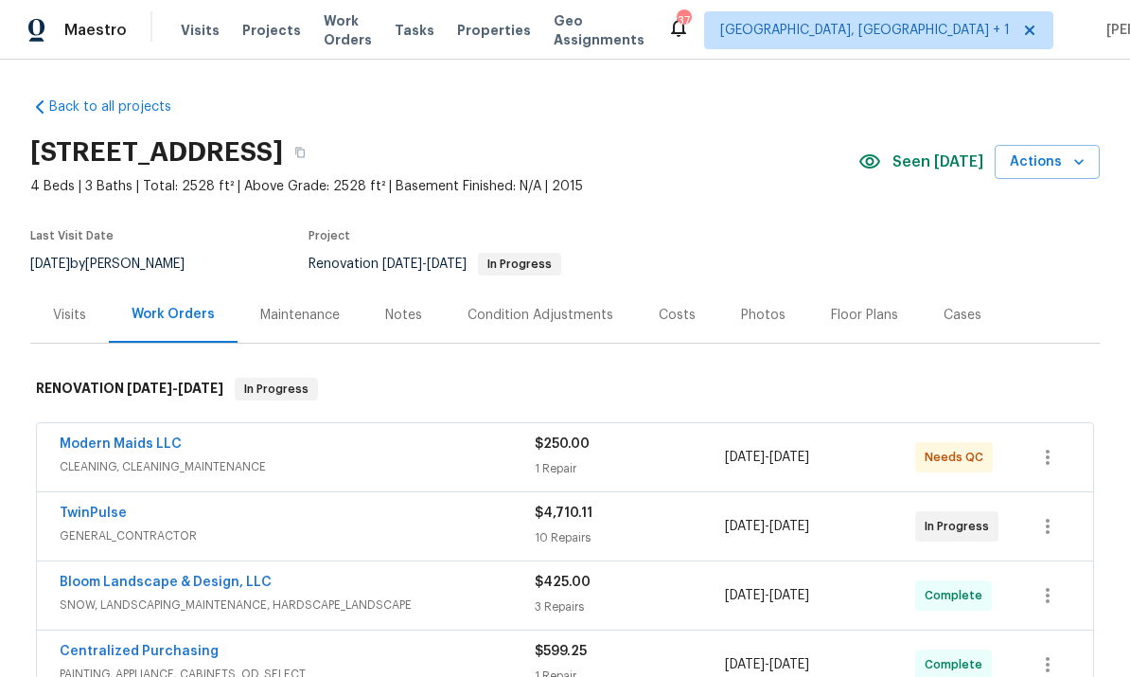
click at [150, 437] on link "Modern Maids LLC" at bounding box center [121, 443] width 122 height 13
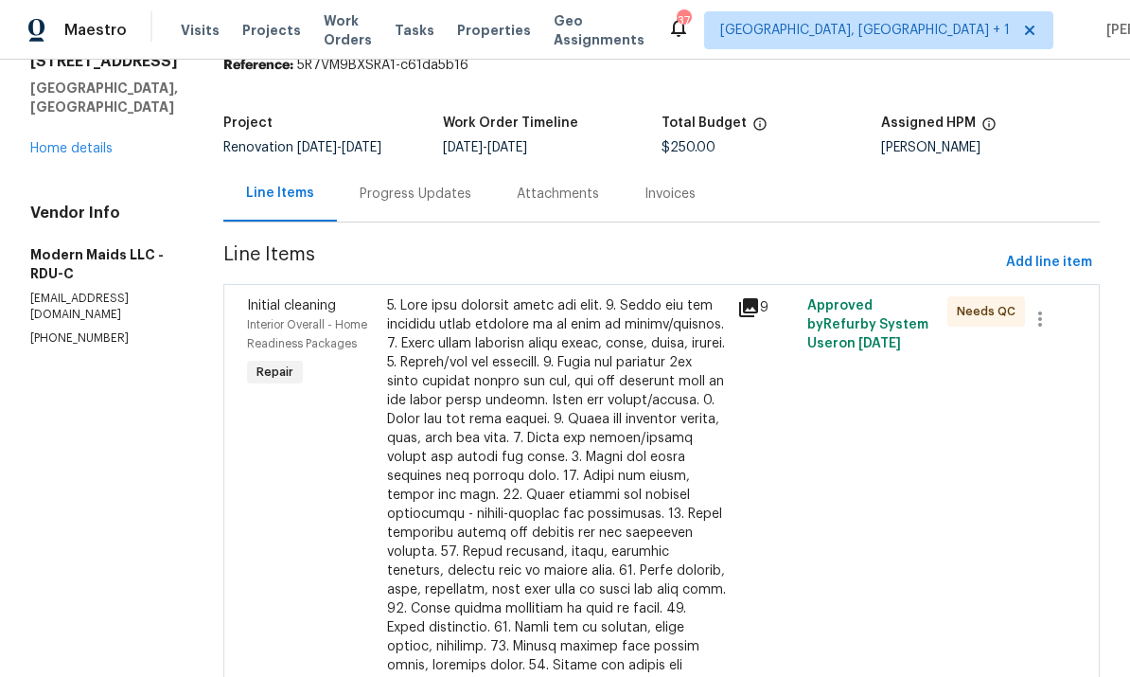
scroll to position [78, 0]
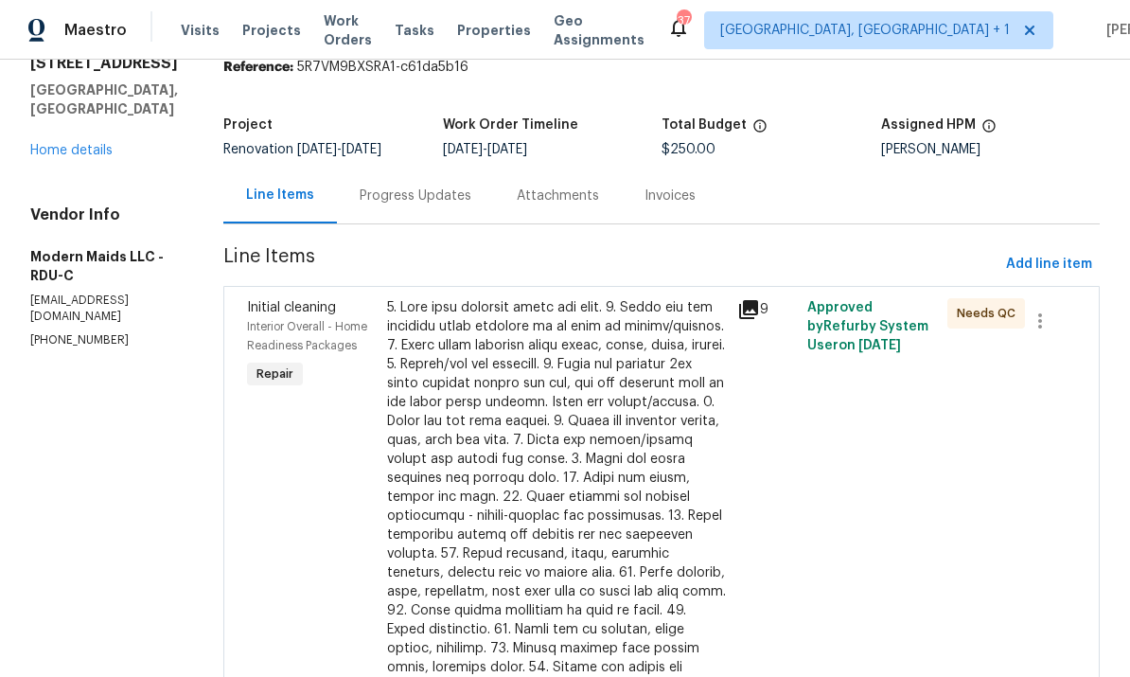
click at [588, 543] on div at bounding box center [556, 553] width 339 height 511
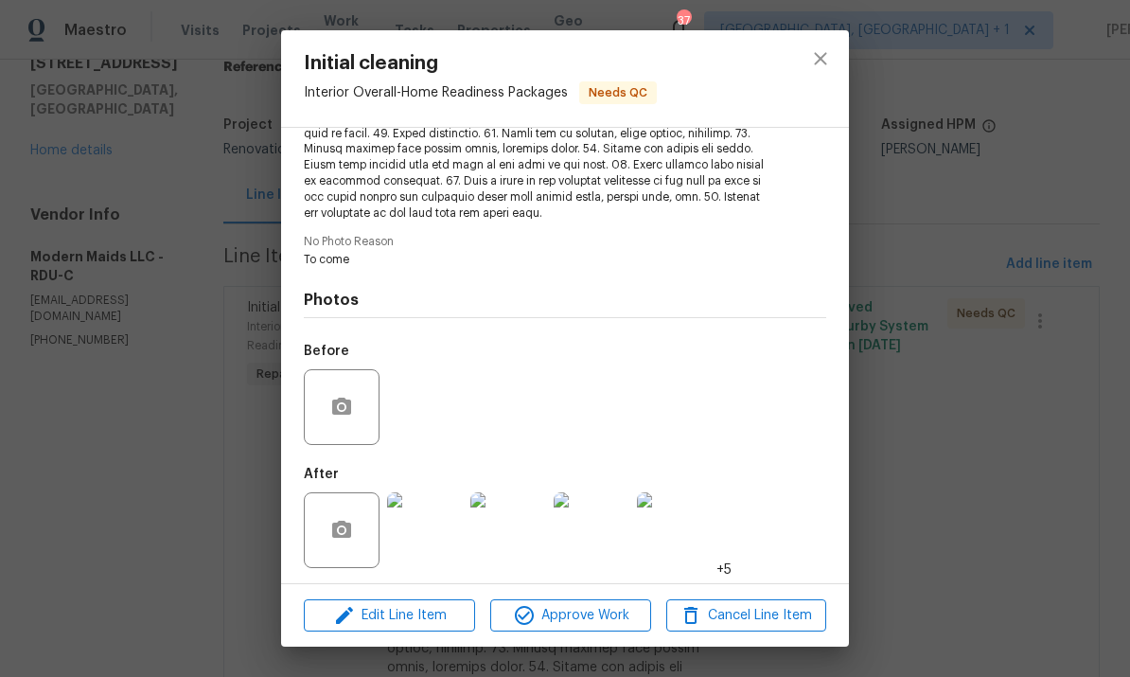
scroll to position [380, 0]
click at [427, 532] on img at bounding box center [425, 532] width 76 height 76
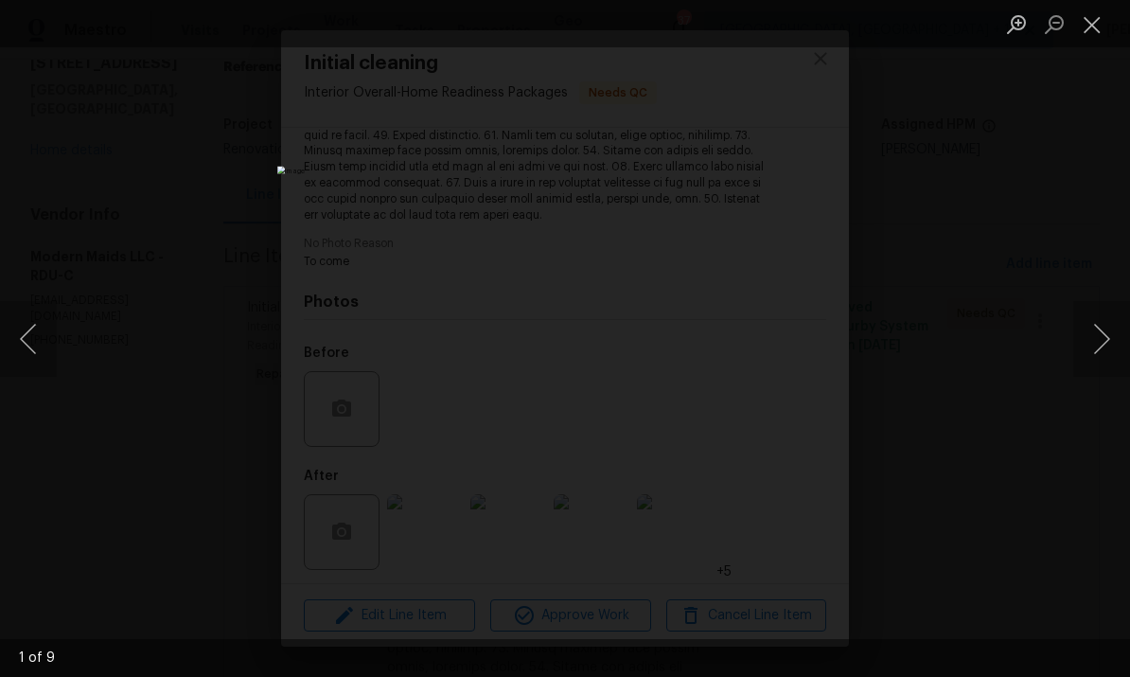
click at [1109, 345] on button "Next image" at bounding box center [1101, 339] width 57 height 76
click at [1108, 341] on button "Next image" at bounding box center [1101, 339] width 57 height 76
click at [1102, 336] on button "Next image" at bounding box center [1101, 339] width 57 height 76
click at [1104, 341] on button "Next image" at bounding box center [1101, 339] width 57 height 76
click at [1103, 343] on button "Next image" at bounding box center [1101, 339] width 57 height 76
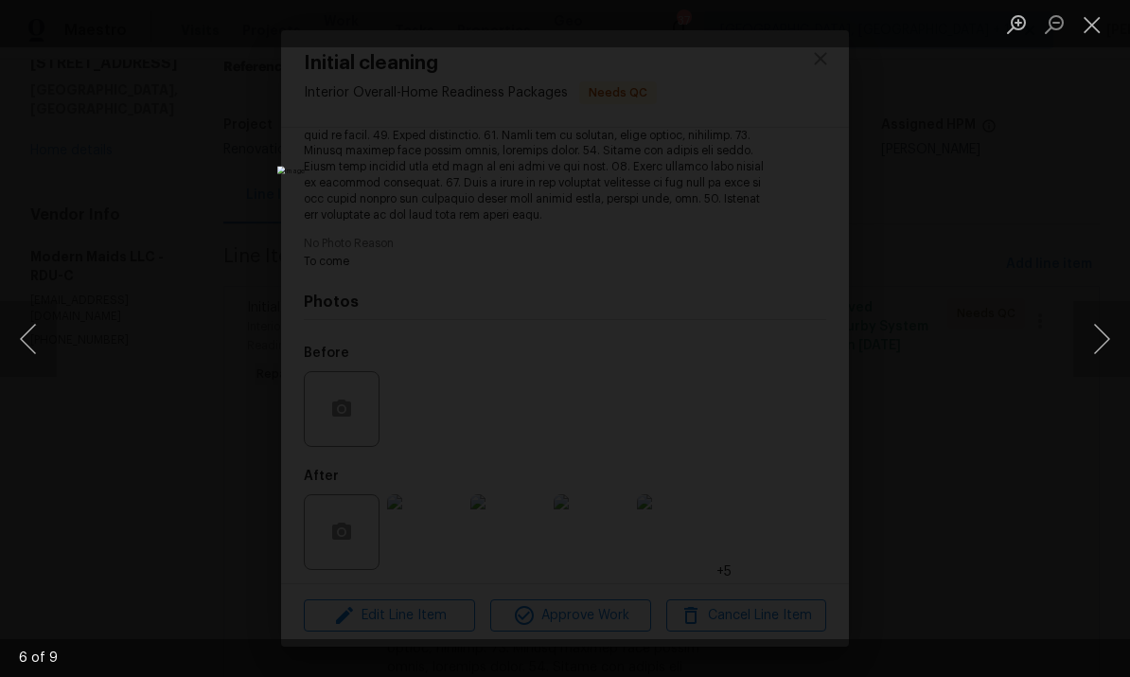
click at [1102, 339] on button "Next image" at bounding box center [1101, 339] width 57 height 76
click at [1098, 351] on button "Next image" at bounding box center [1101, 339] width 57 height 76
click at [1097, 349] on button "Next image" at bounding box center [1101, 339] width 57 height 76
click at [1091, 361] on button "Next image" at bounding box center [1101, 339] width 57 height 76
click at [1085, 365] on button "Next image" at bounding box center [1101, 339] width 57 height 76
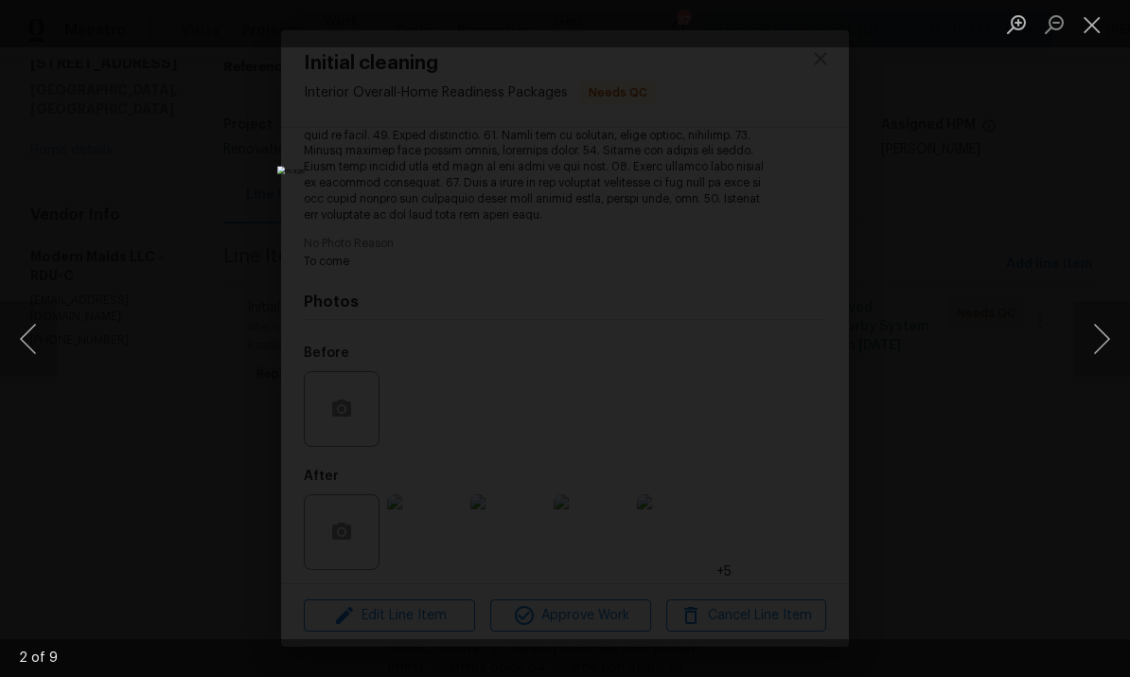
click at [1107, 484] on div "Lightbox" at bounding box center [565, 338] width 1130 height 677
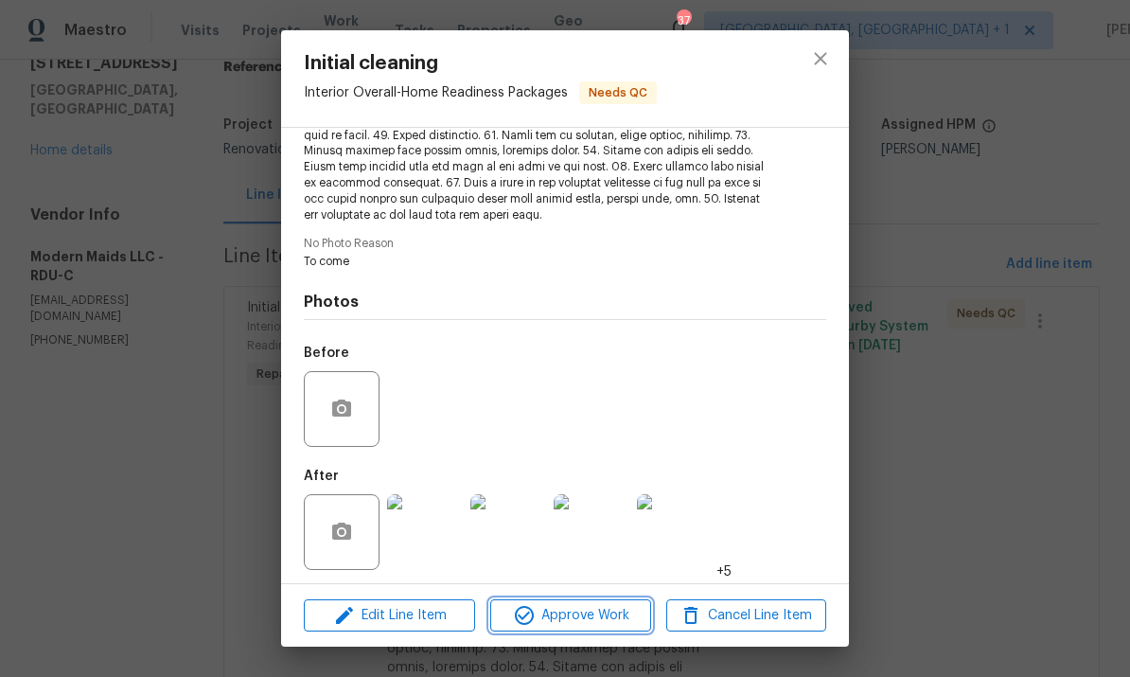
click at [594, 617] on span "Approve Work" at bounding box center [570, 616] width 149 height 24
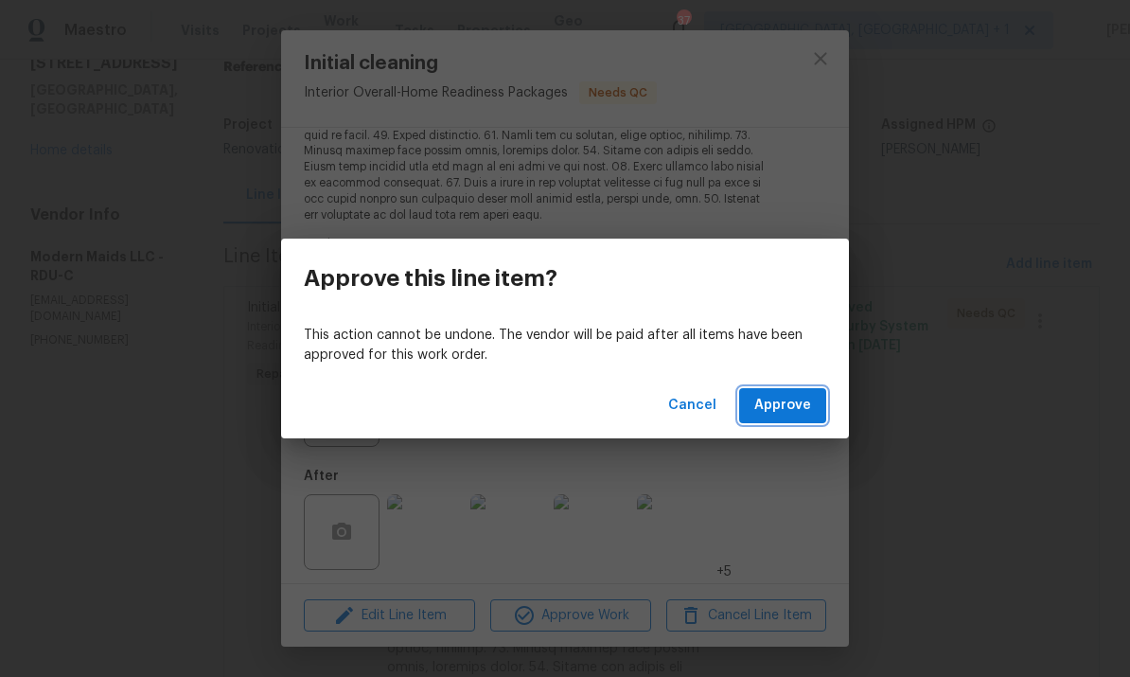
click at [808, 409] on span "Approve" at bounding box center [782, 406] width 57 height 24
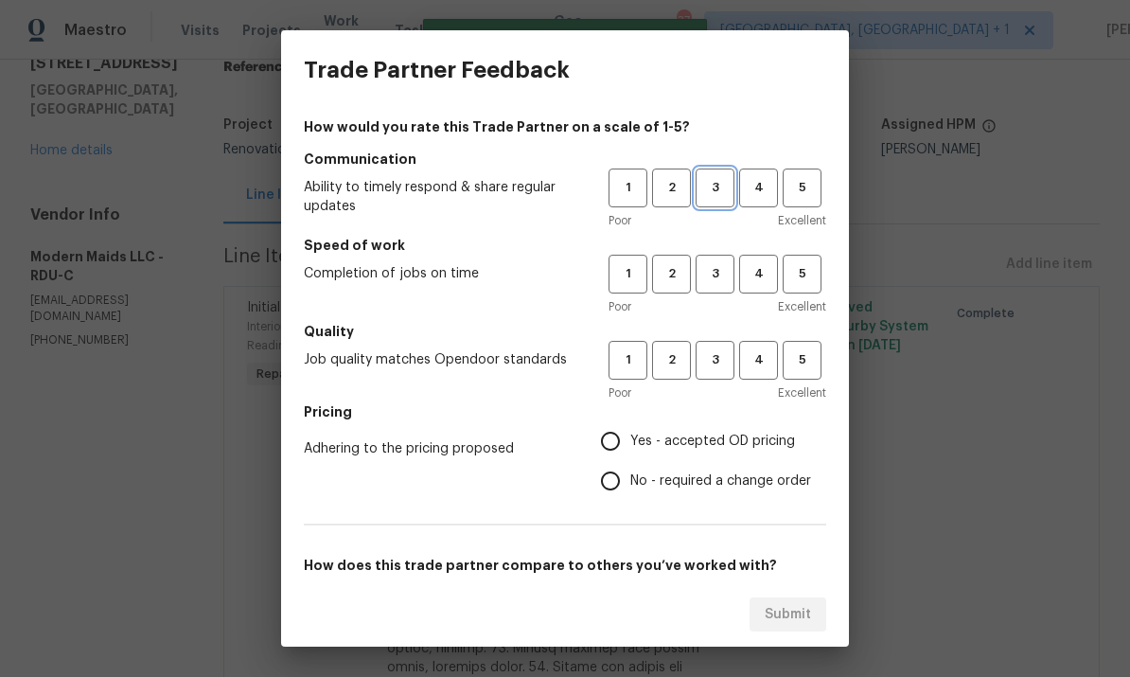
click at [705, 203] on button "3" at bounding box center [715, 187] width 39 height 39
click at [716, 263] on span "3" at bounding box center [714, 274] width 35 height 22
click at [713, 345] on button "3" at bounding box center [715, 360] width 39 height 39
click at [621, 437] on input "Yes - accepted OD pricing" at bounding box center [611, 441] width 40 height 40
radio input "true"
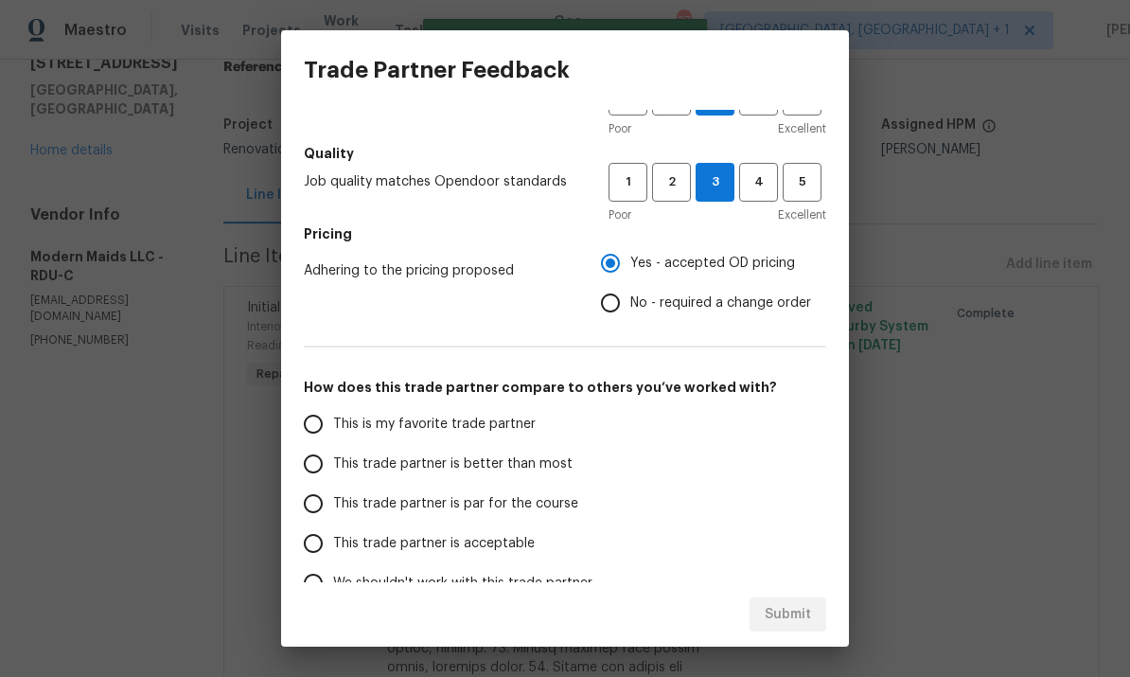
scroll to position [178, 0]
click at [320, 501] on input "This trade partner is par for the course" at bounding box center [313, 504] width 40 height 40
click at [794, 626] on button "Submit" at bounding box center [788, 614] width 77 height 35
radio input "true"
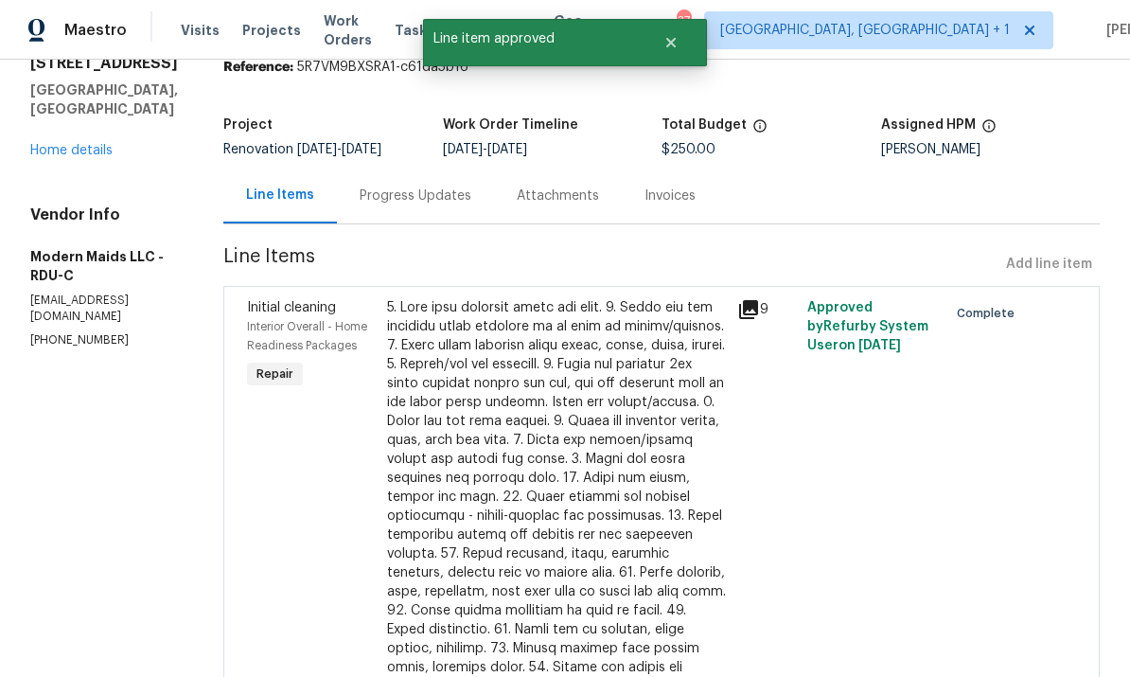
radio input "false"
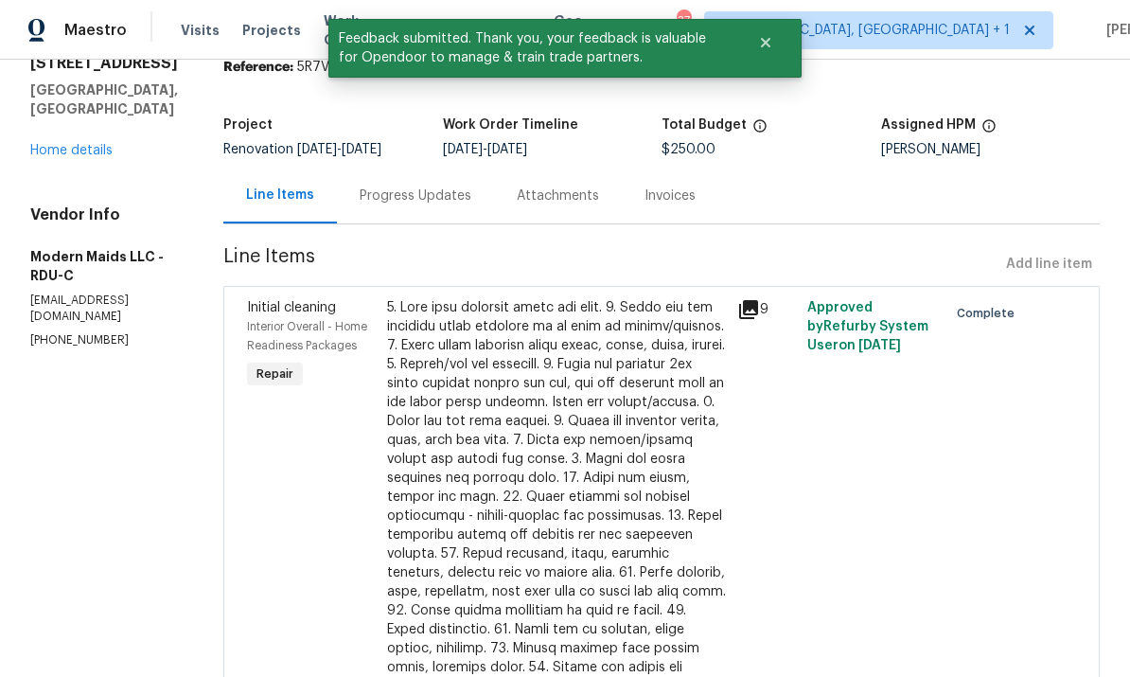
click at [76, 144] on link "Home details" at bounding box center [71, 150] width 82 height 13
